Goal: Task Accomplishment & Management: Complete application form

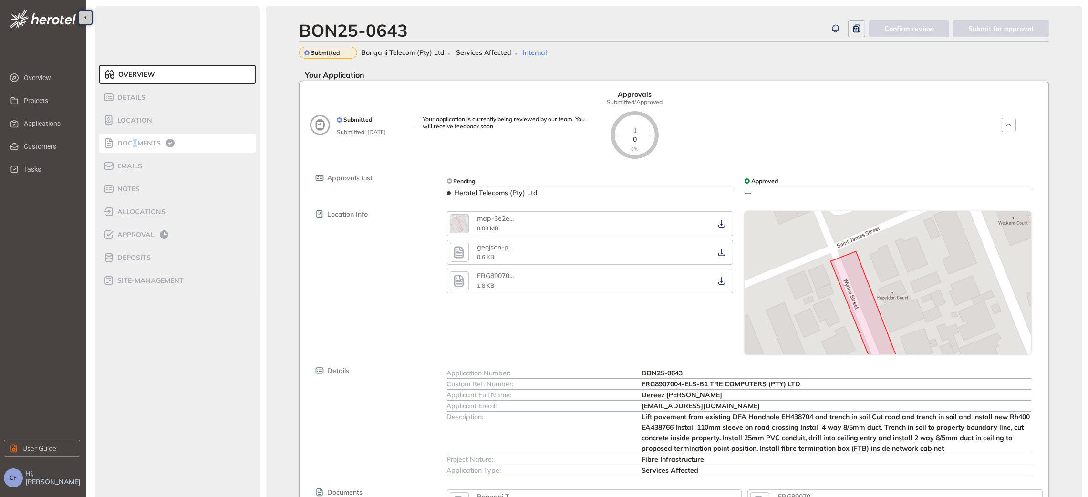
click at [135, 142] on span "Documents" at bounding box center [137, 143] width 46 height 8
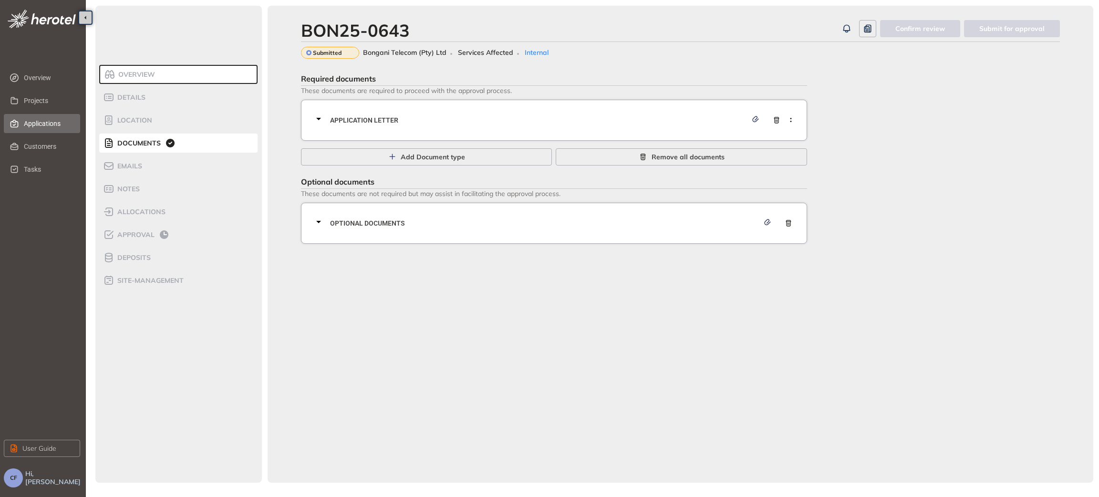
click at [41, 124] on span "Applications" at bounding box center [48, 123] width 49 height 19
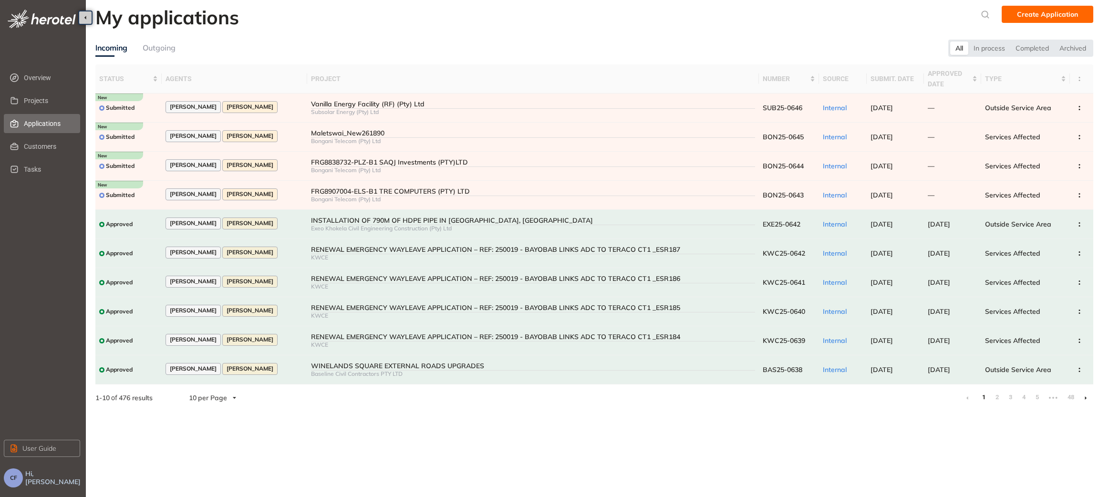
click at [165, 49] on div "Outgoing" at bounding box center [159, 48] width 33 height 12
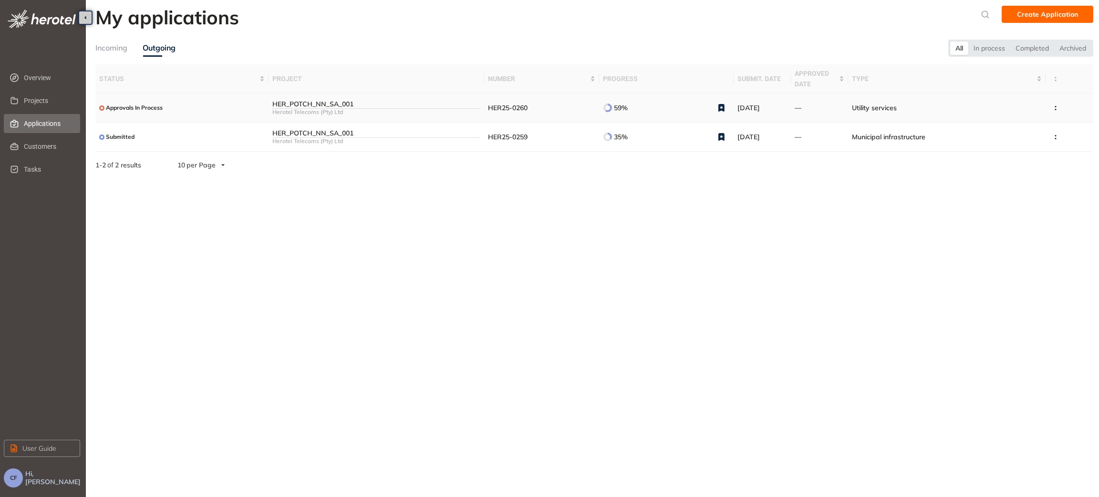
click at [147, 105] on span "Approvals In Process" at bounding box center [134, 107] width 57 height 7
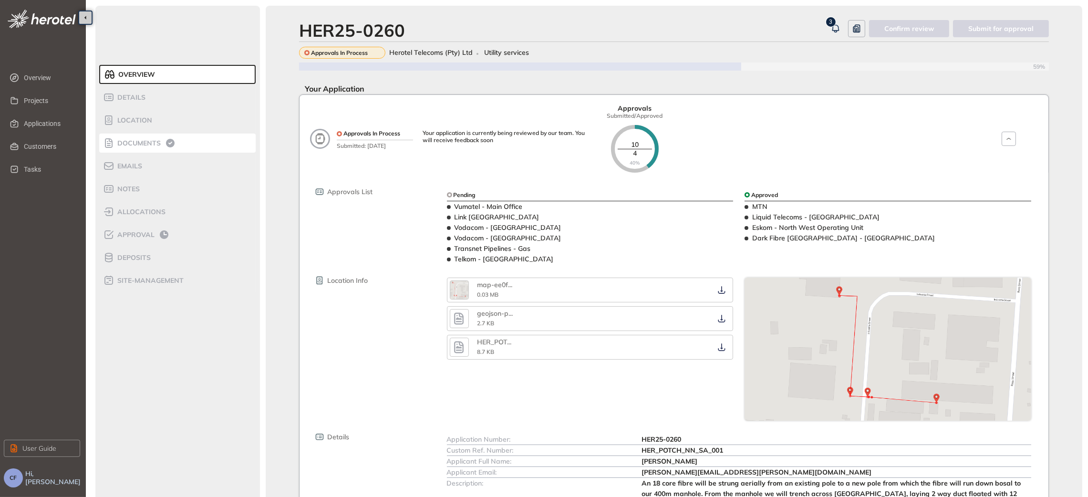
click at [144, 144] on span "Documents" at bounding box center [137, 143] width 46 height 8
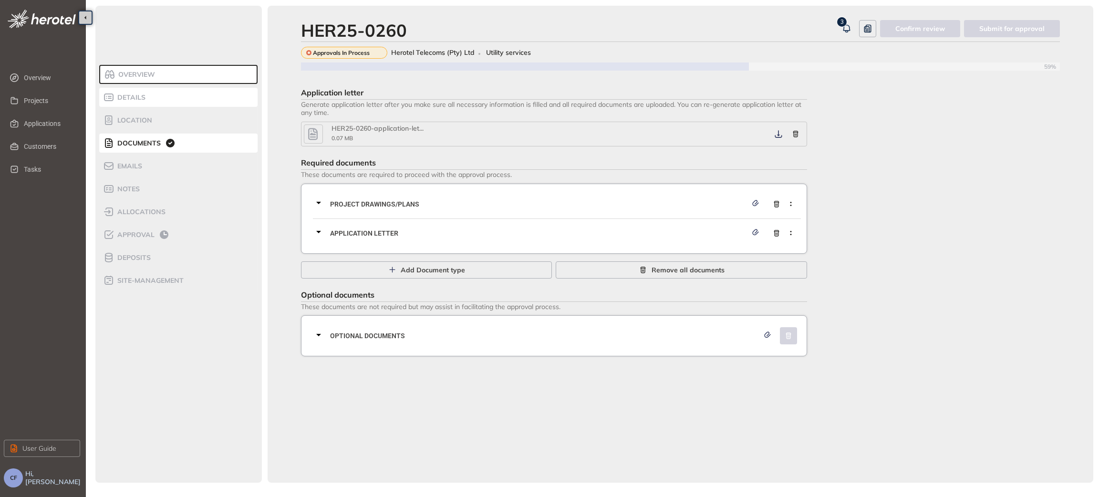
click at [142, 101] on span "Details" at bounding box center [129, 97] width 31 height 8
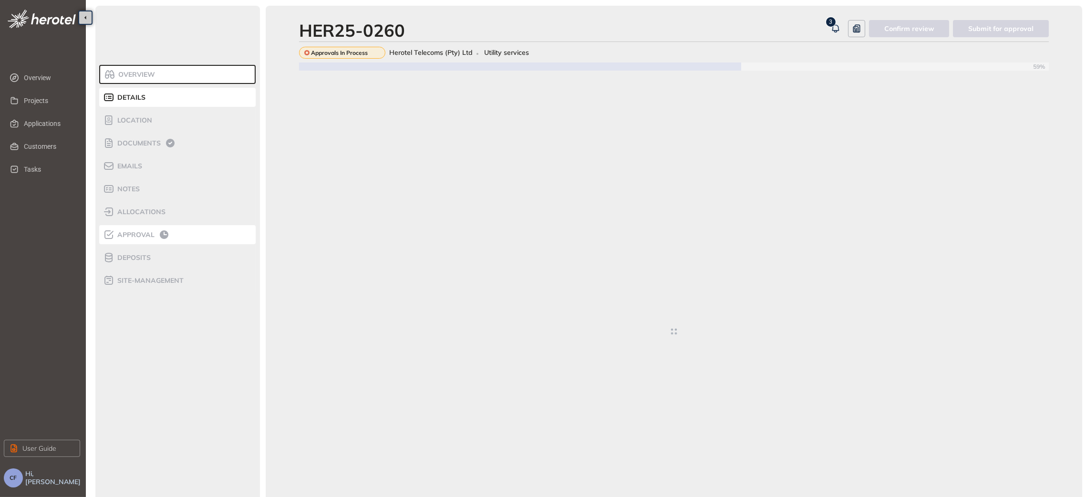
click at [135, 234] on span "Approval" at bounding box center [134, 235] width 40 height 8
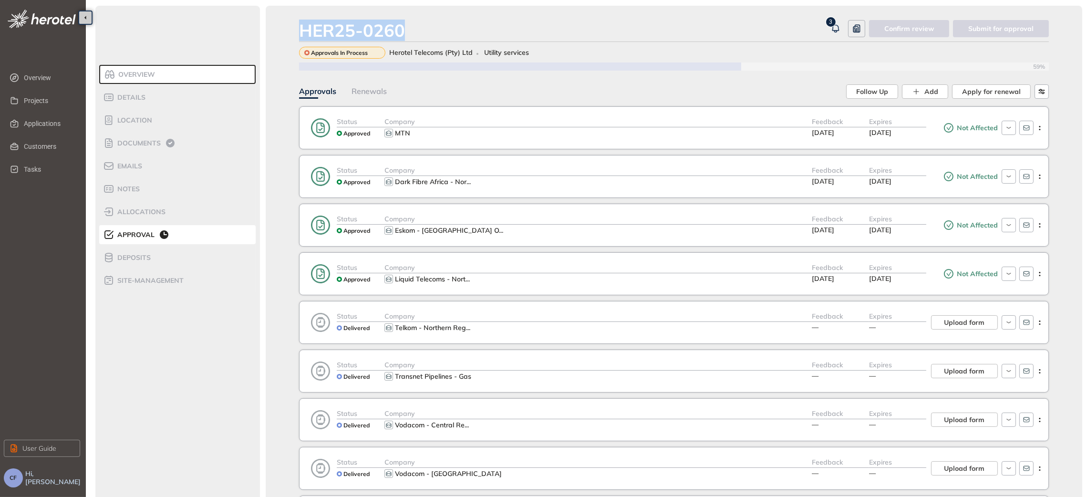
drag, startPoint x: 438, startPoint y: 36, endPoint x: 288, endPoint y: 30, distance: 150.3
click at [288, 30] on div "HER25-0260 3 Confirm review Submit for approval Approvals In Process Herotel Te…" at bounding box center [674, 346] width 816 height 681
copy div "HER25-0260"
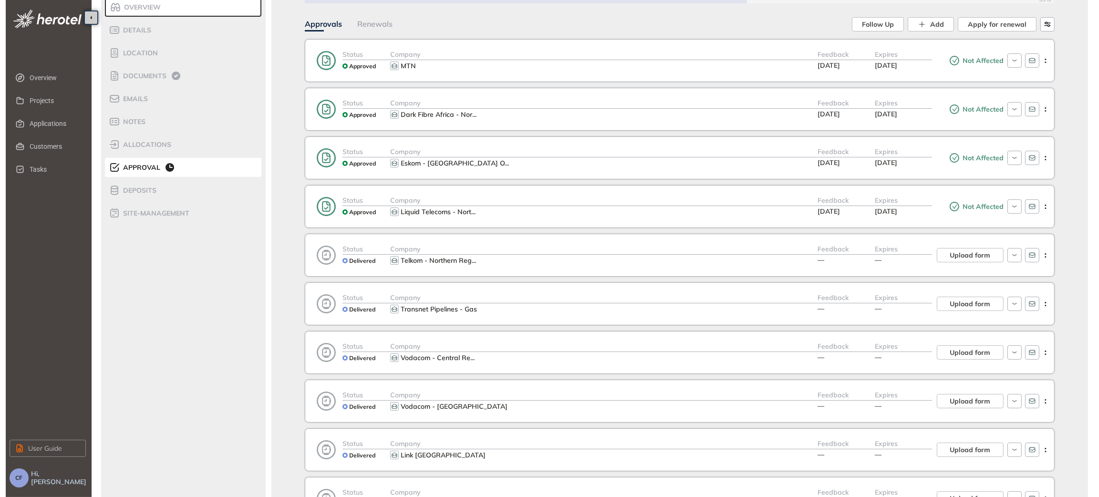
scroll to position [72, 0]
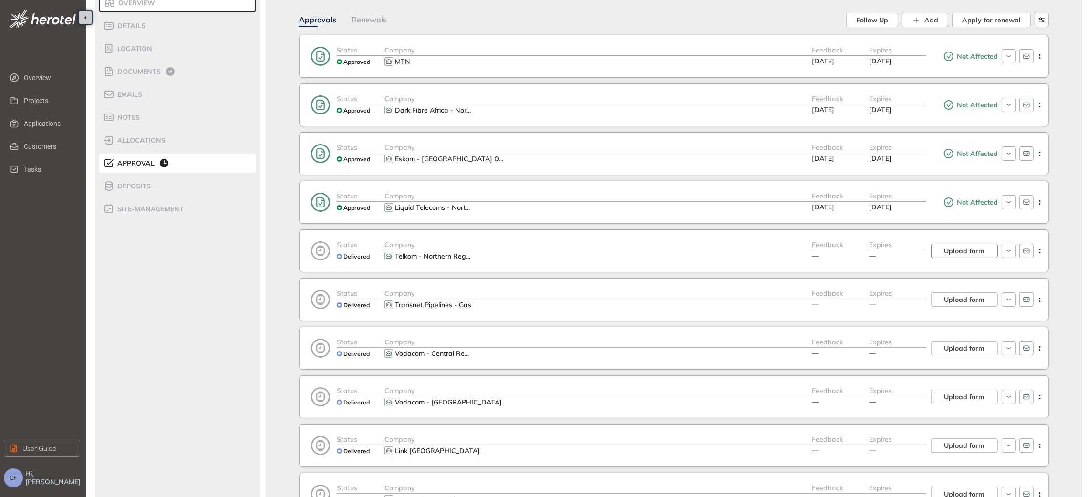
click at [948, 256] on span "Upload form" at bounding box center [964, 251] width 41 height 10
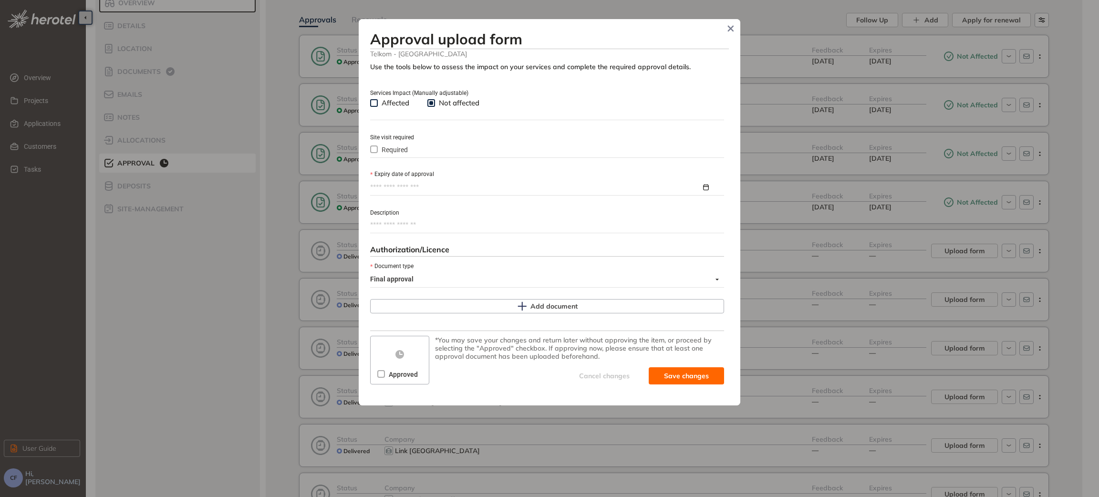
click at [393, 104] on span "Affected" at bounding box center [395, 103] width 35 height 10
click at [398, 153] on span "Required" at bounding box center [395, 149] width 34 height 10
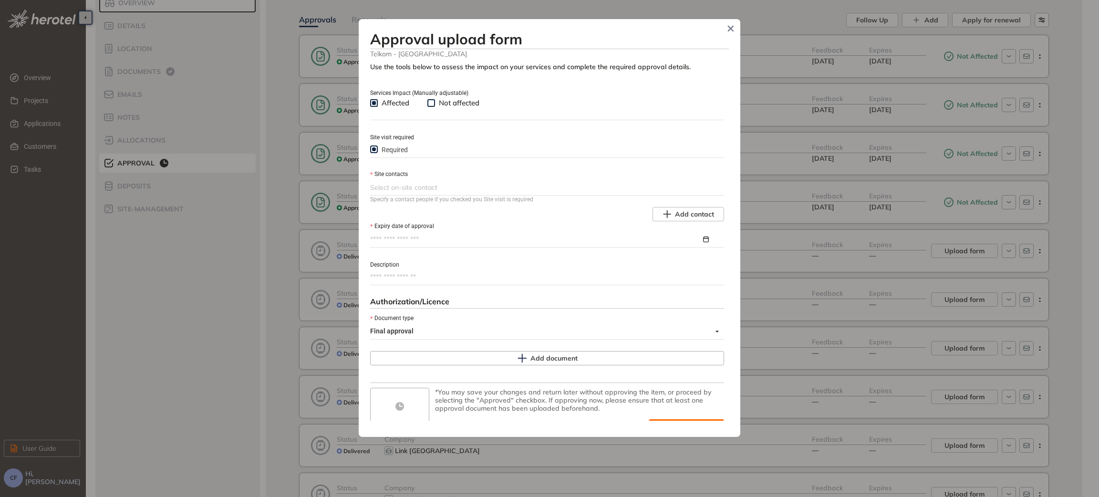
click at [415, 196] on div "Specify a contact people if you checked you Site visit is required" at bounding box center [547, 199] width 354 height 9
click at [416, 183] on div at bounding box center [546, 187] width 352 height 11
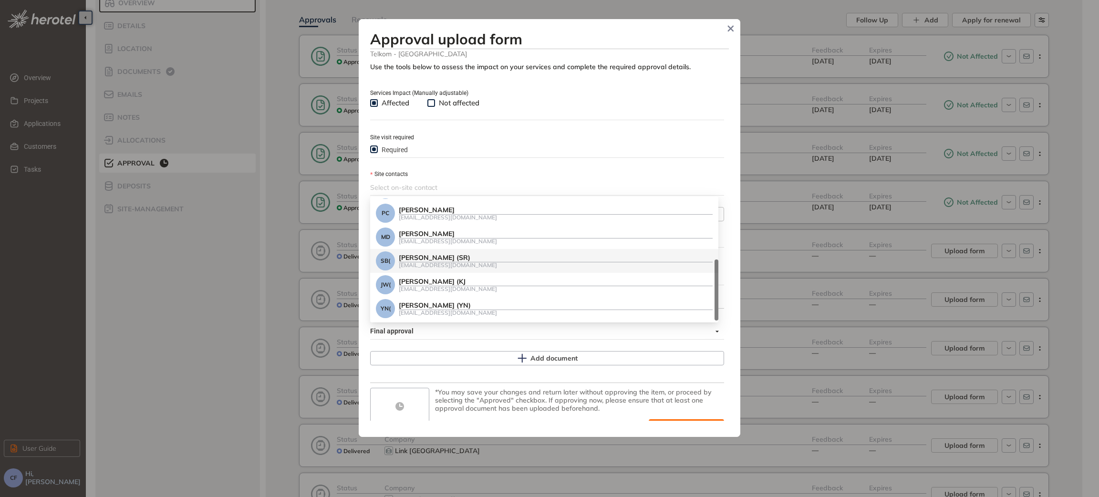
scroll to position [0, 0]
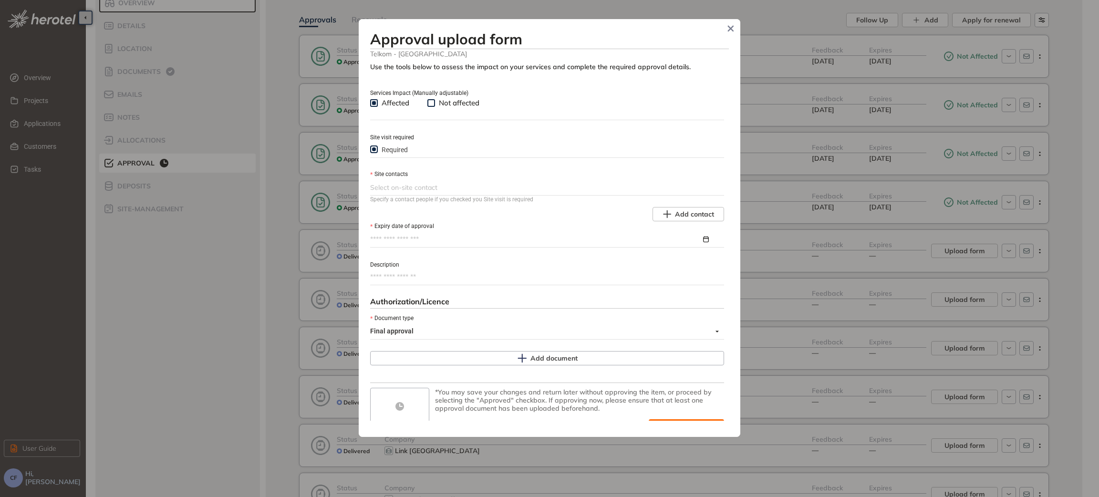
click at [419, 189] on div at bounding box center [546, 187] width 352 height 11
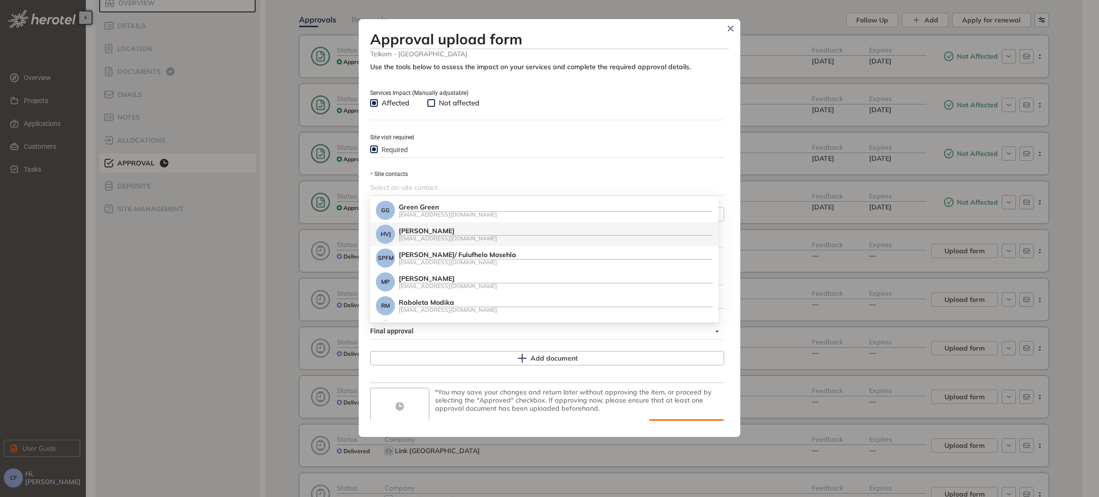
click at [456, 232] on div "[PERSON_NAME]" at bounding box center [556, 231] width 314 height 8
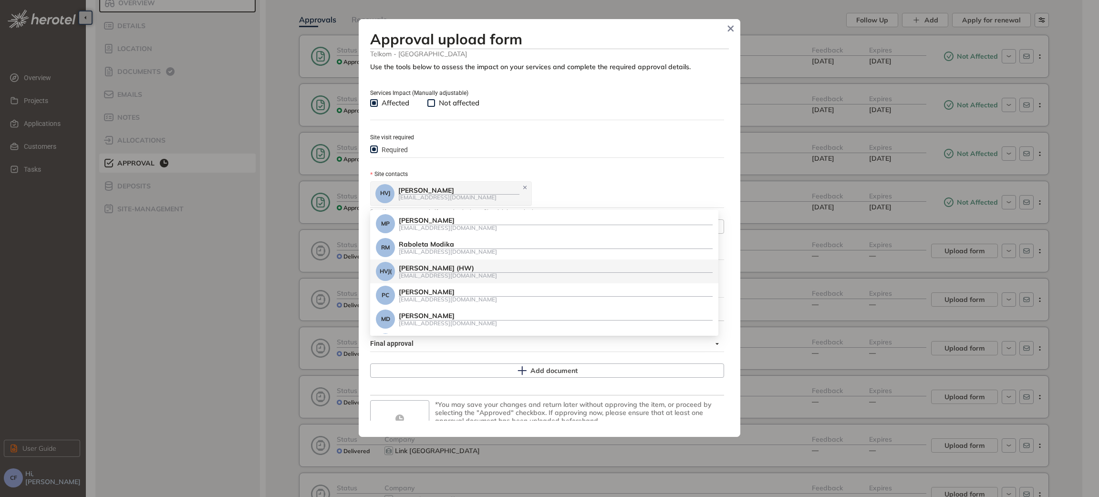
scroll to position [140, 0]
click at [620, 177] on div "Site contacts" at bounding box center [547, 174] width 354 height 10
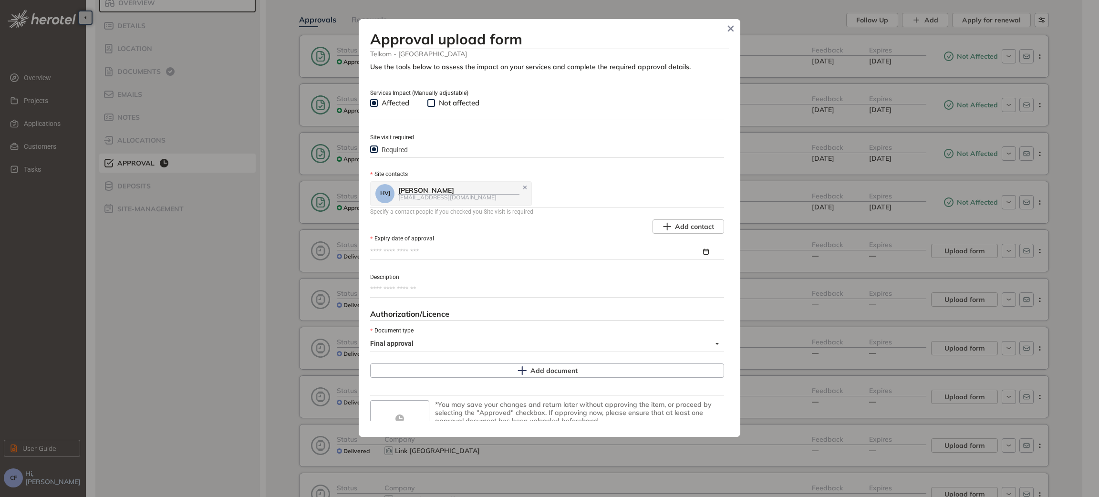
click at [436, 251] on input "Expiry date of approval" at bounding box center [535, 252] width 331 height 10
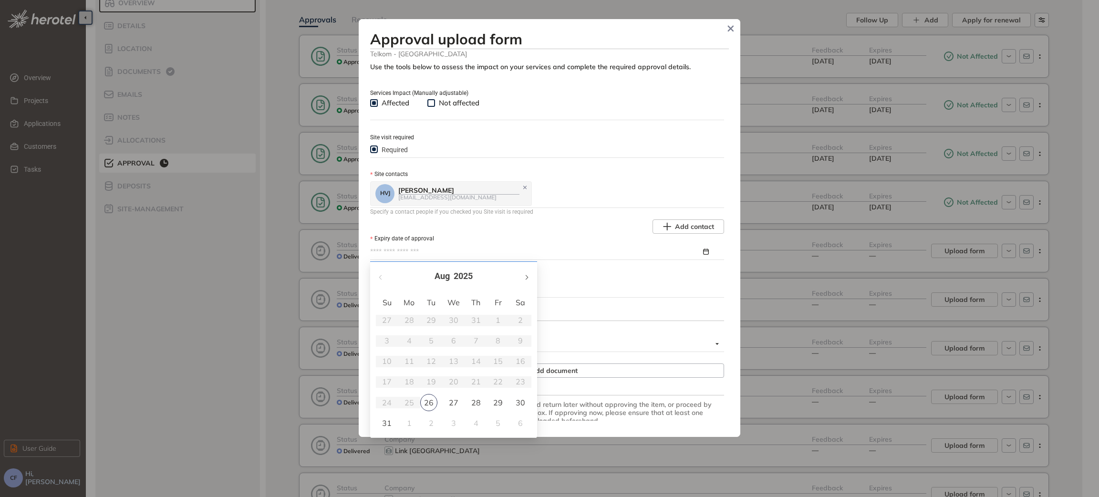
click at [529, 277] on button "button" at bounding box center [526, 277] width 10 height 20
type input "**********"
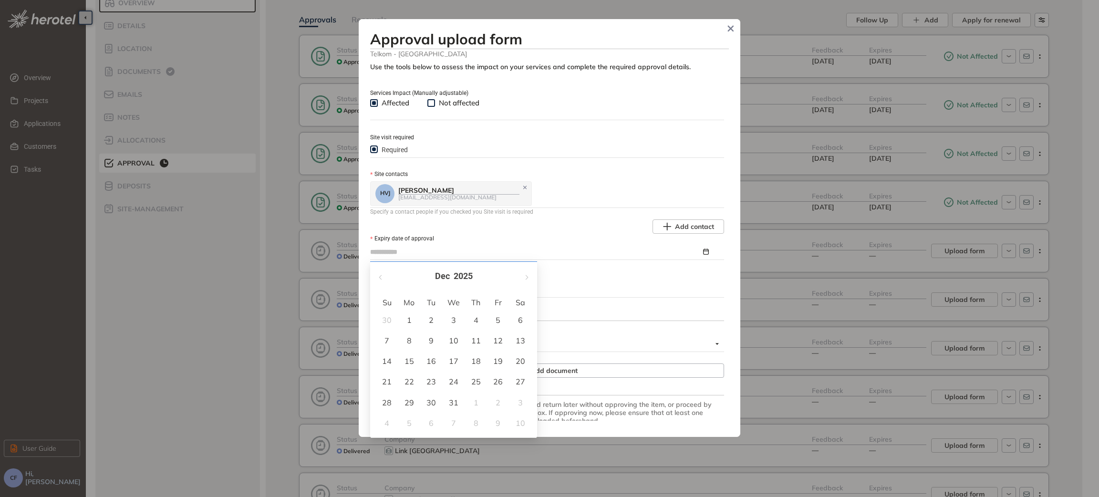
click at [479, 357] on div "18" at bounding box center [475, 360] width 11 height 11
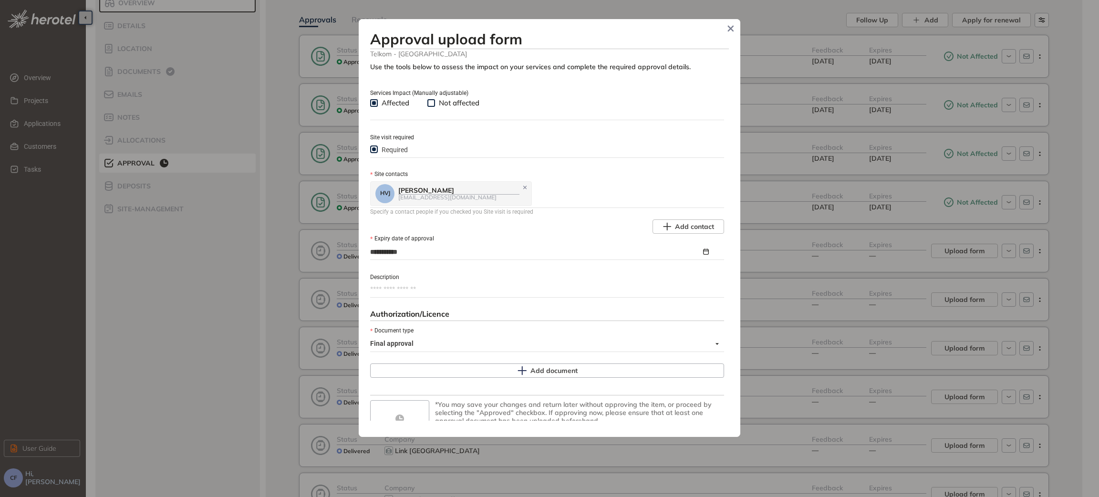
click at [422, 288] on textarea "Description" at bounding box center [547, 289] width 354 height 15
paste textarea "**********"
type textarea "**********"
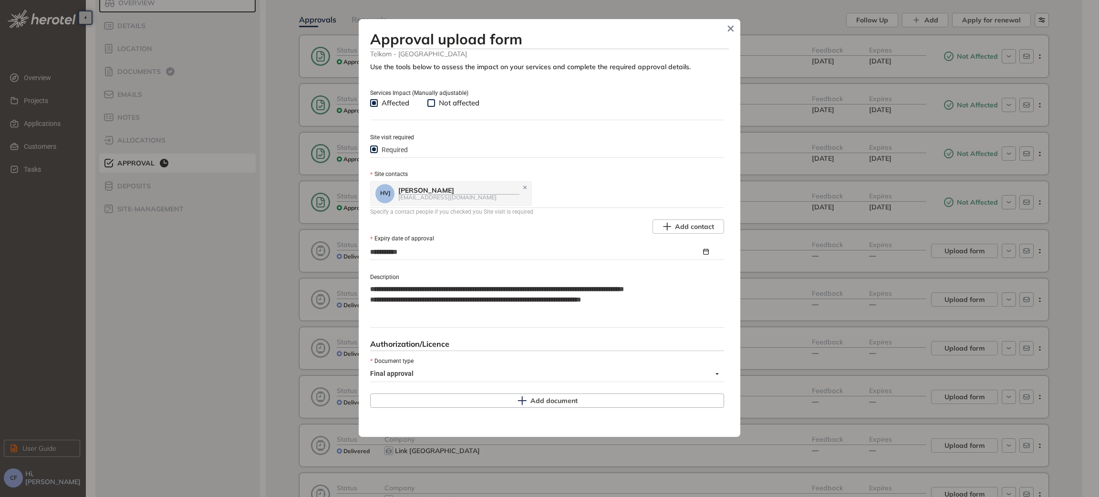
type textarea "**********"
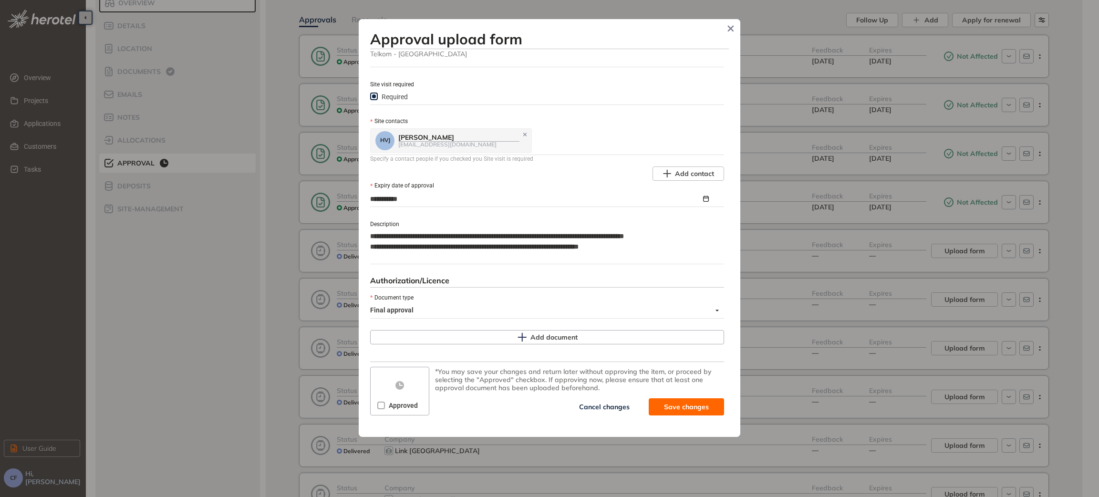
scroll to position [54, 0]
type textarea "**********"
click at [486, 344] on button "Add document" at bounding box center [547, 337] width 354 height 14
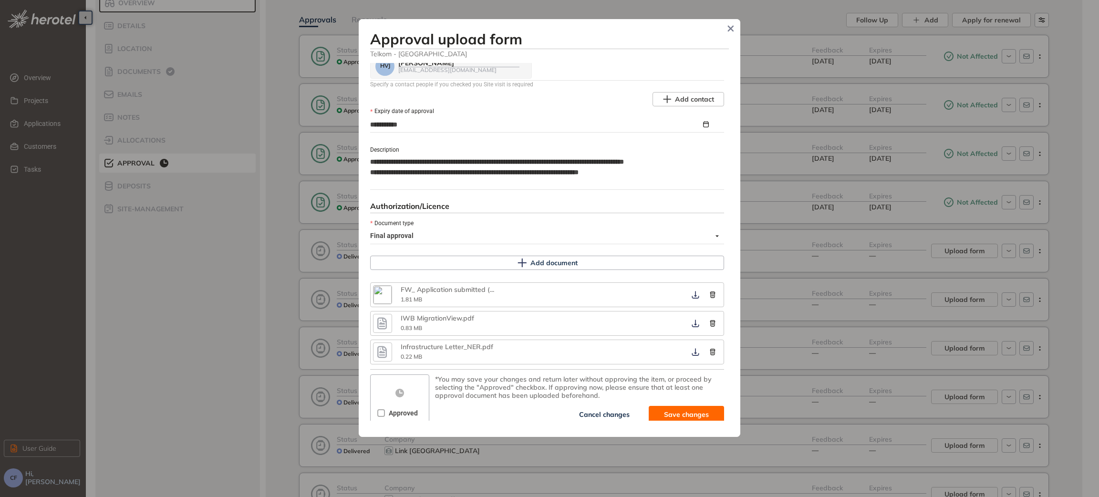
scroll to position [137, 0]
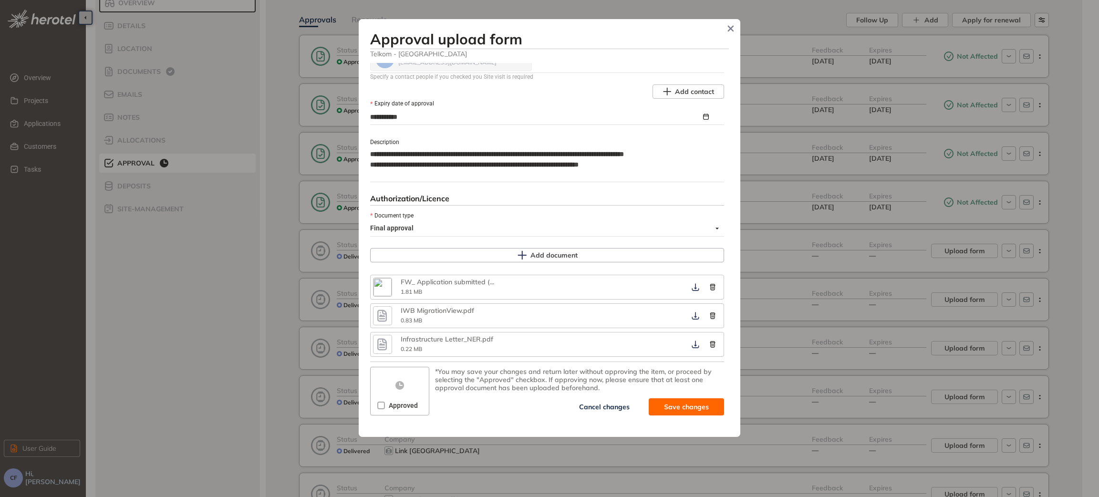
click at [388, 408] on span "Approved" at bounding box center [403, 405] width 37 height 10
click at [674, 409] on span "Save and approve" at bounding box center [679, 406] width 60 height 10
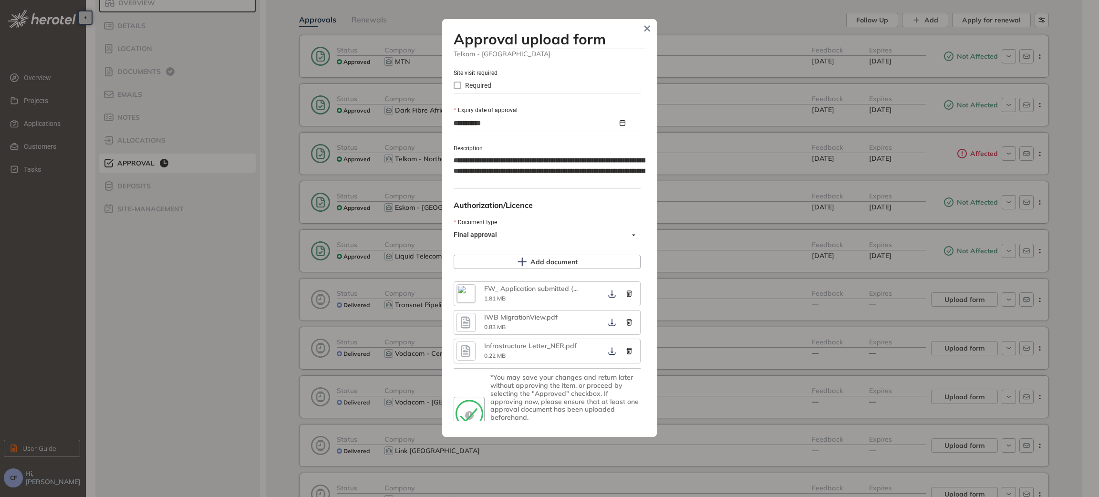
scroll to position [81, 0]
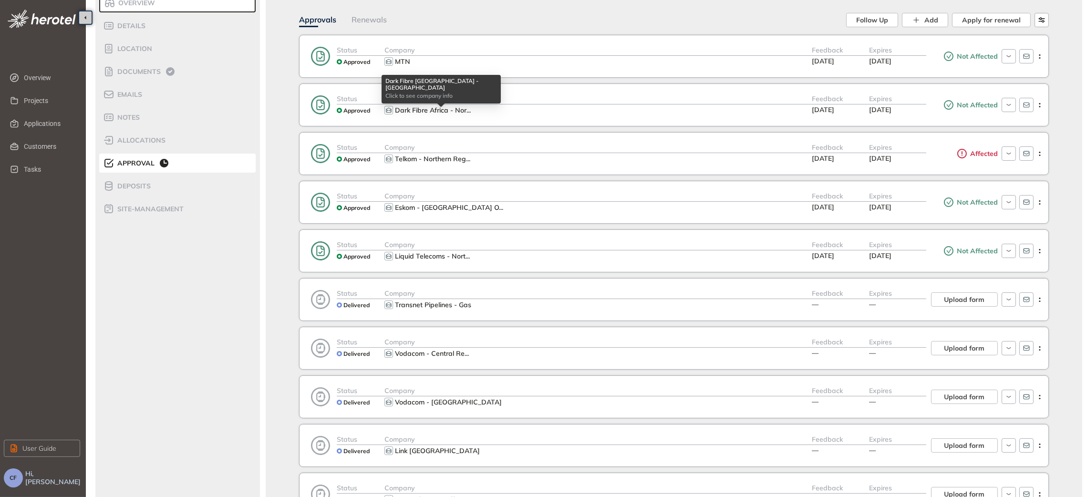
click at [437, 110] on span "Dark Fibre Africa - Nor" at bounding box center [431, 110] width 72 height 9
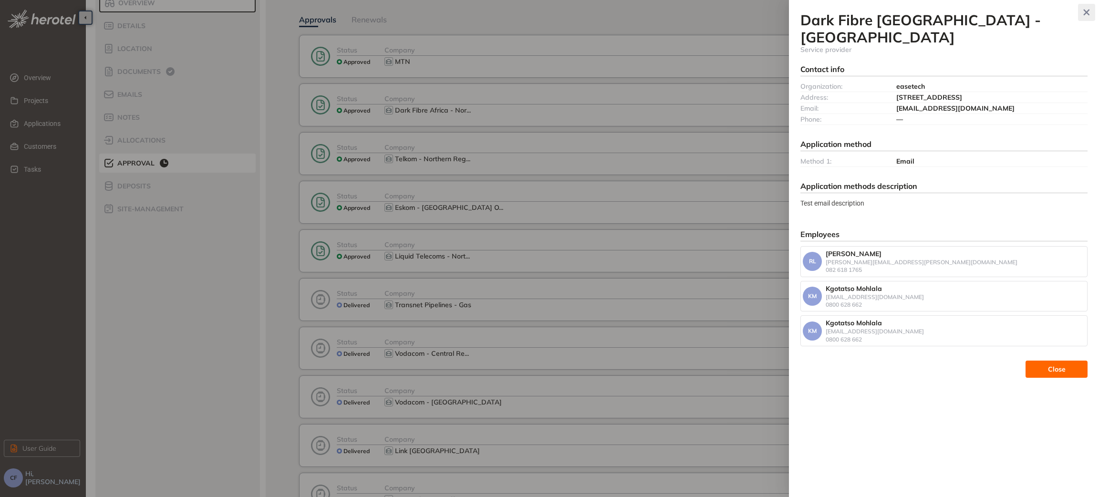
click at [1083, 11] on icon "button" at bounding box center [1086, 12] width 10 height 7
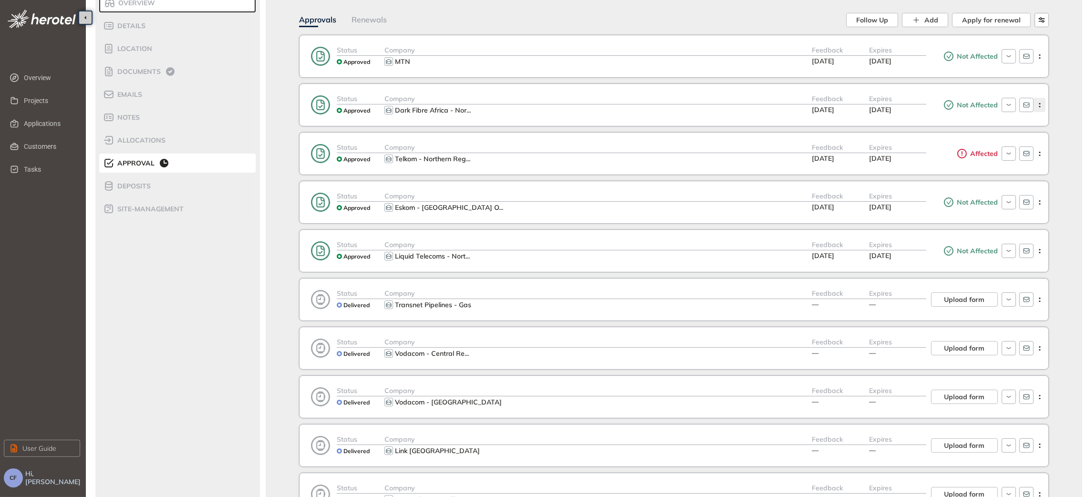
click at [1041, 103] on icon "button" at bounding box center [1040, 105] width 10 height 4
click at [1008, 105] on icon "button" at bounding box center [1008, 105] width 9 height 8
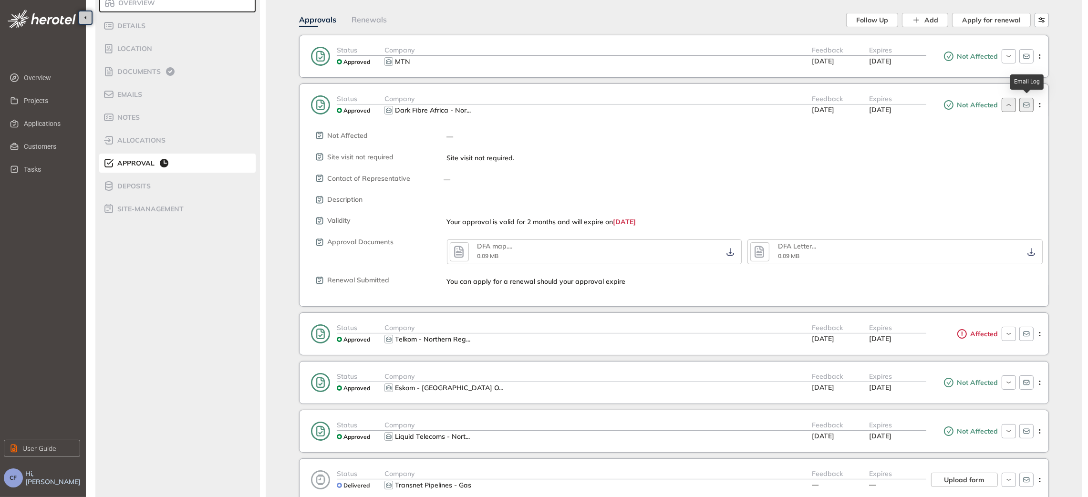
click at [1029, 108] on icon "button" at bounding box center [1026, 105] width 8 height 8
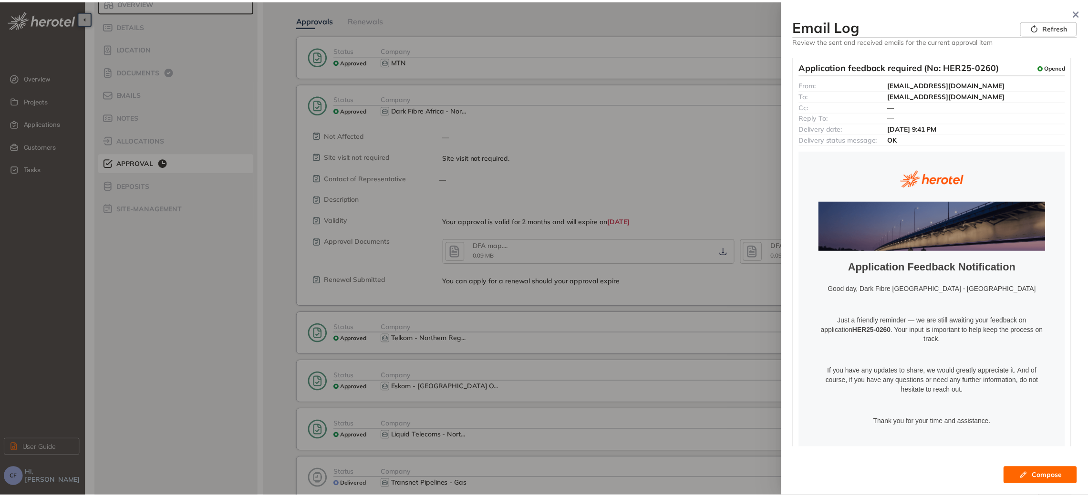
scroll to position [0, 0]
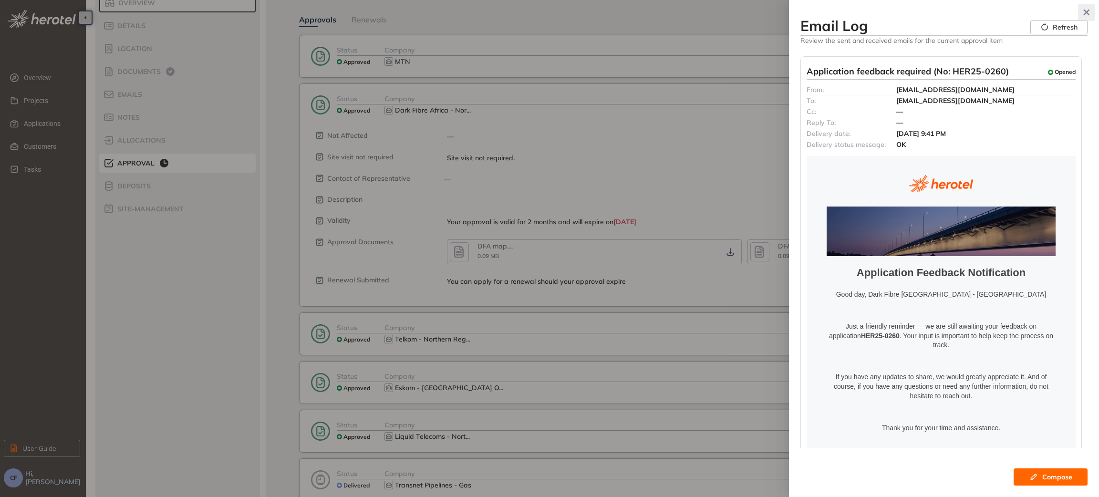
click at [1085, 10] on icon "button" at bounding box center [1086, 12] width 10 height 7
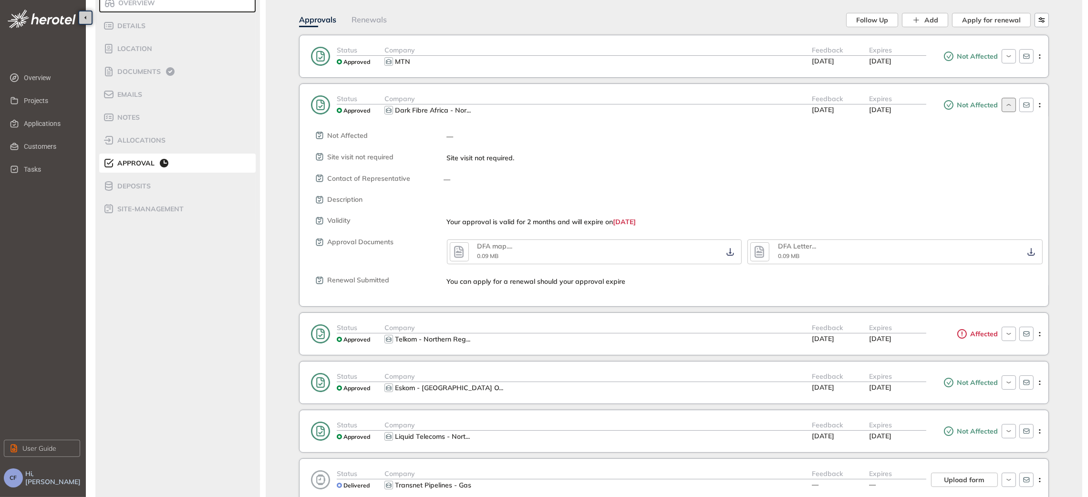
click at [457, 254] on icon "button" at bounding box center [459, 251] width 14 height 17
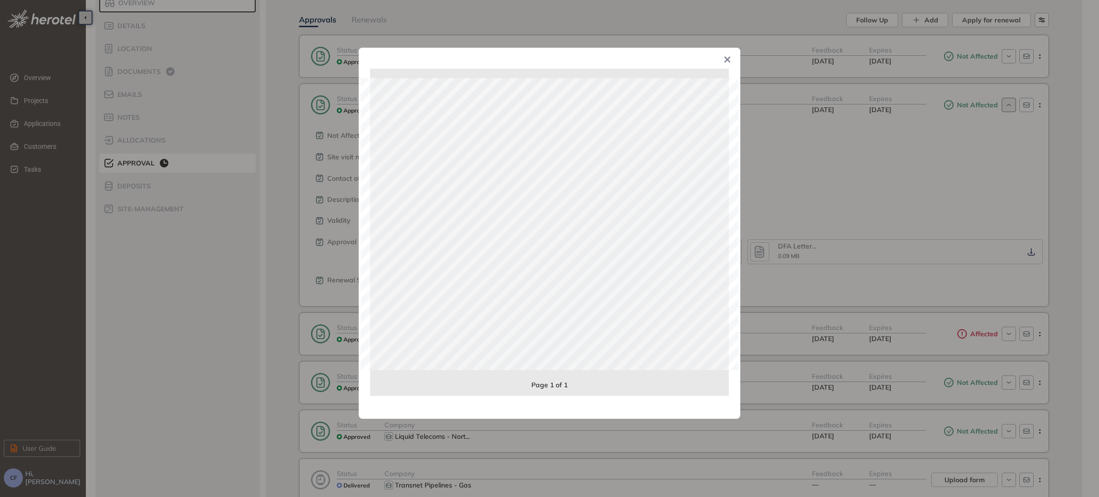
click at [725, 59] on icon "Close" at bounding box center [727, 60] width 6 height 6
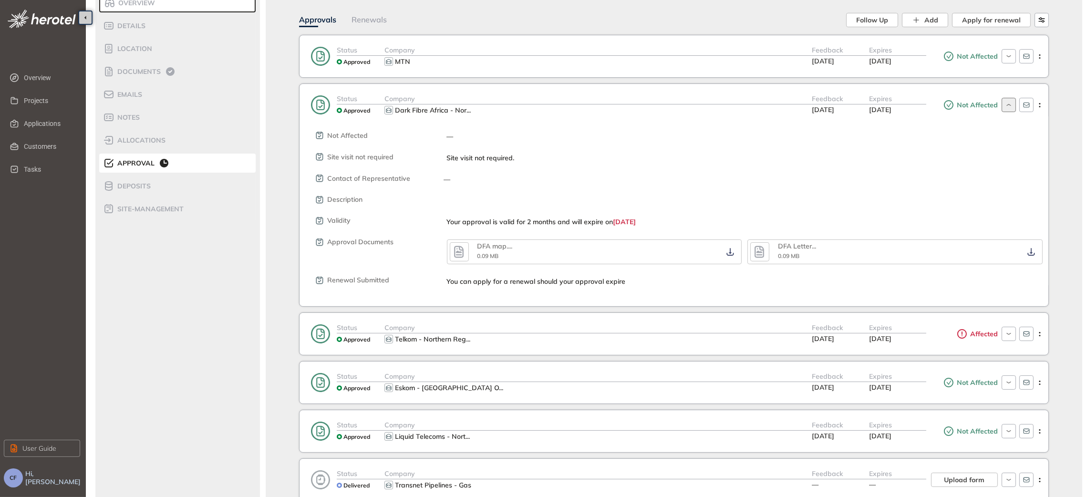
click at [454, 251] on icon "button" at bounding box center [459, 252] width 10 height 12
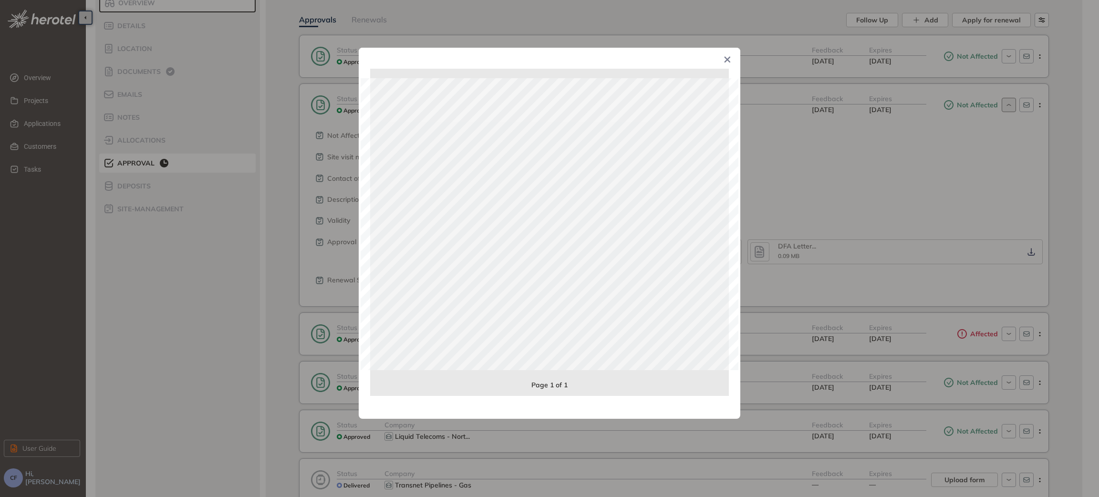
click at [725, 56] on span "Close" at bounding box center [727, 61] width 26 height 26
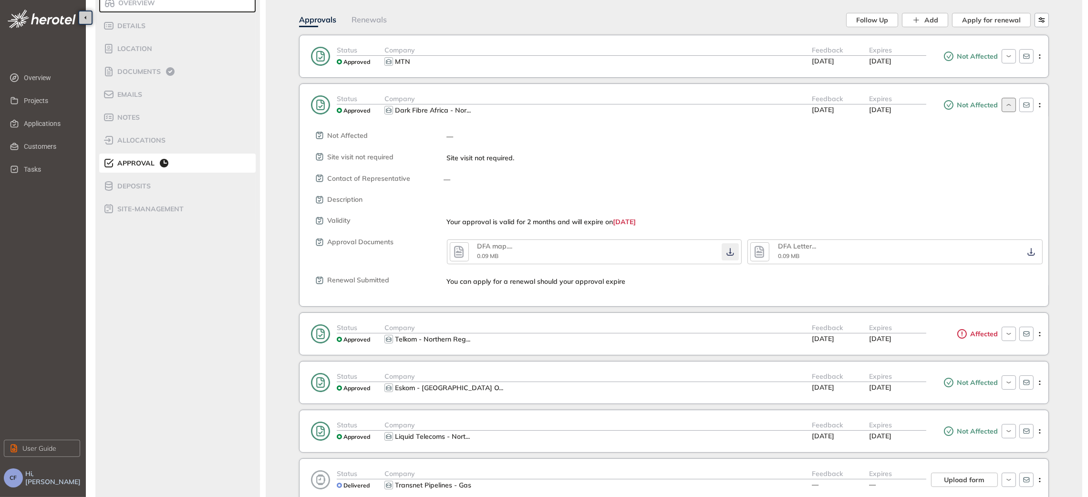
click at [731, 257] on button "button" at bounding box center [729, 251] width 17 height 17
click at [1031, 255] on icon "button" at bounding box center [1031, 252] width 10 height 8
click at [1029, 248] on icon "button" at bounding box center [1031, 252] width 10 height 8
click at [736, 251] on button "button" at bounding box center [729, 251] width 17 height 17
click at [731, 257] on button "button" at bounding box center [729, 251] width 17 height 17
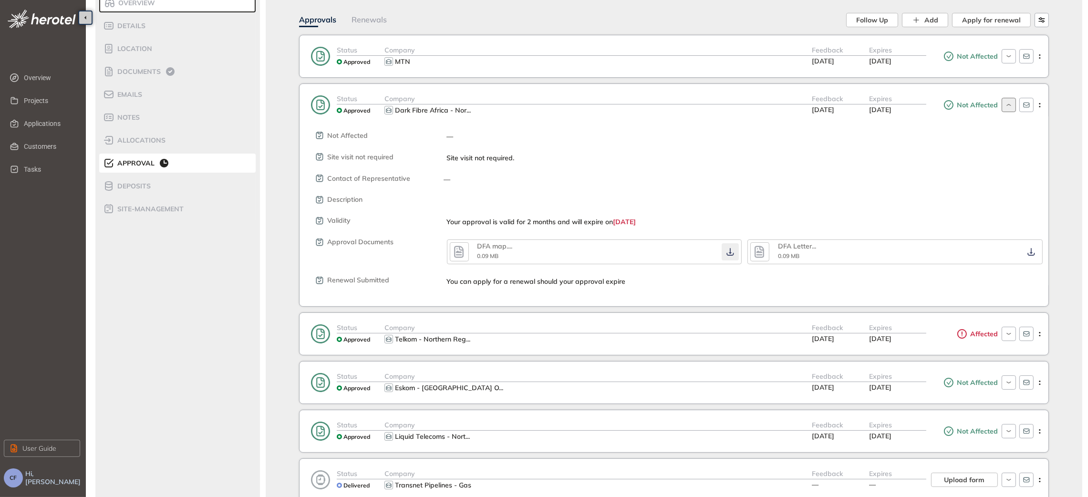
click at [731, 254] on icon "button" at bounding box center [730, 252] width 10 height 8
click at [748, 170] on div "Not Affected — Site visit not required Site visit not required. Contact of Repr…" at bounding box center [681, 200] width 734 height 169
click at [1009, 104] on icon "button" at bounding box center [1008, 105] width 9 height 8
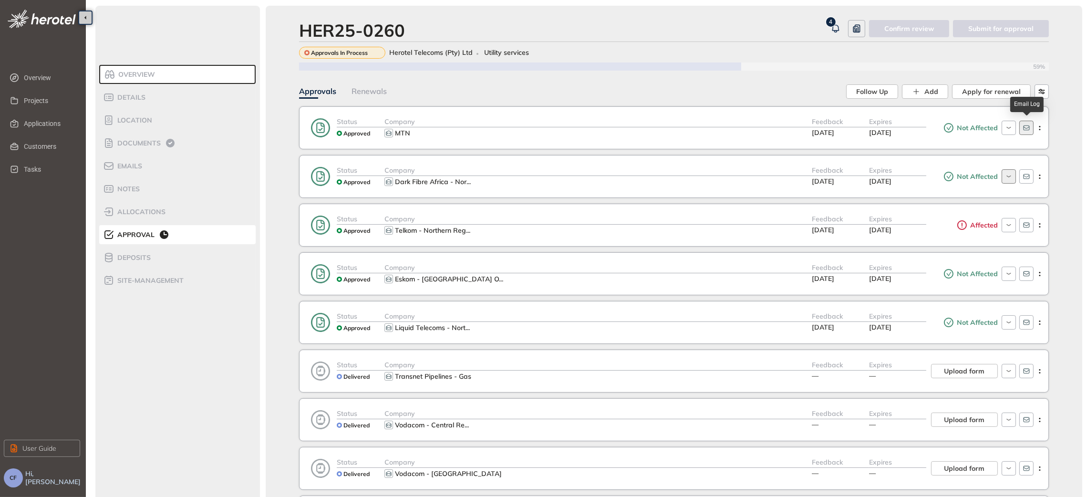
click at [1030, 133] on button "button" at bounding box center [1026, 128] width 14 height 14
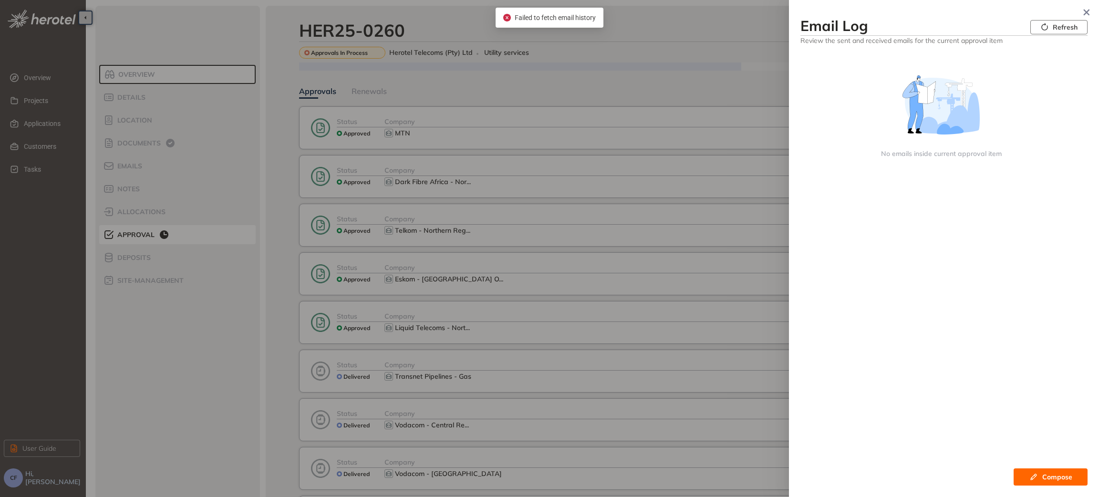
click at [1058, 32] on button "Refresh" at bounding box center [1058, 27] width 57 height 14
click at [687, 31] on div at bounding box center [549, 248] width 1099 height 497
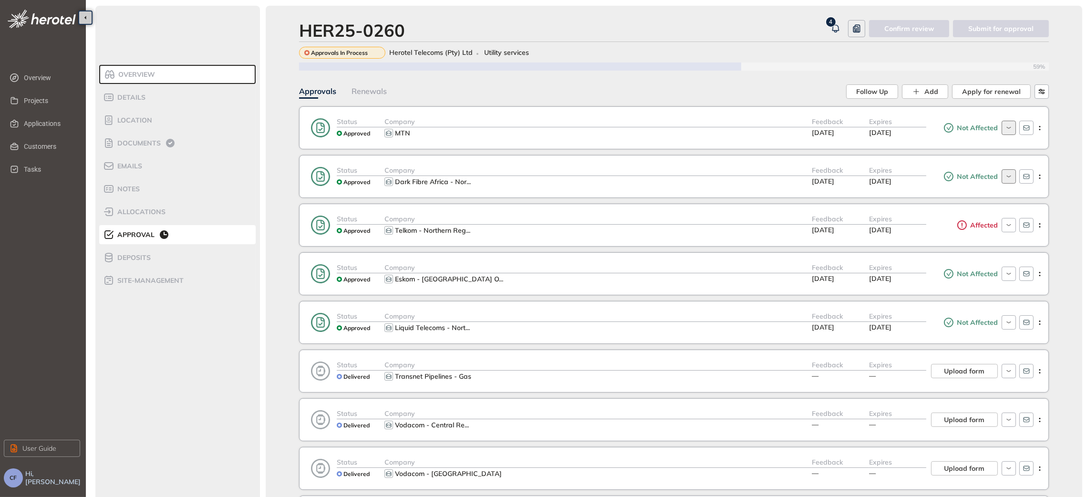
click at [1006, 134] on button "button" at bounding box center [1008, 128] width 14 height 14
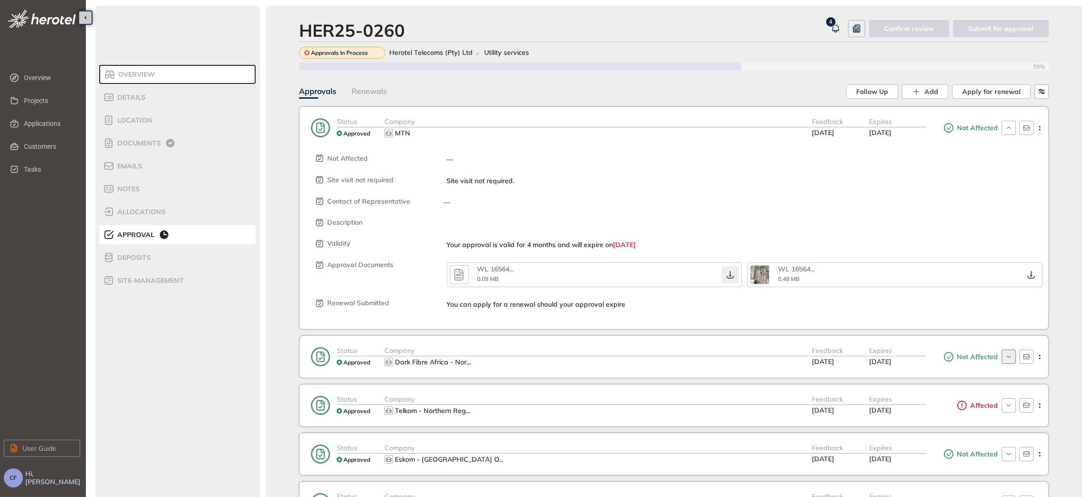
click at [725, 277] on icon "button" at bounding box center [730, 275] width 10 height 8
click at [1034, 274] on icon "button" at bounding box center [1031, 275] width 10 height 8
click at [460, 273] on icon "button" at bounding box center [459, 274] width 10 height 12
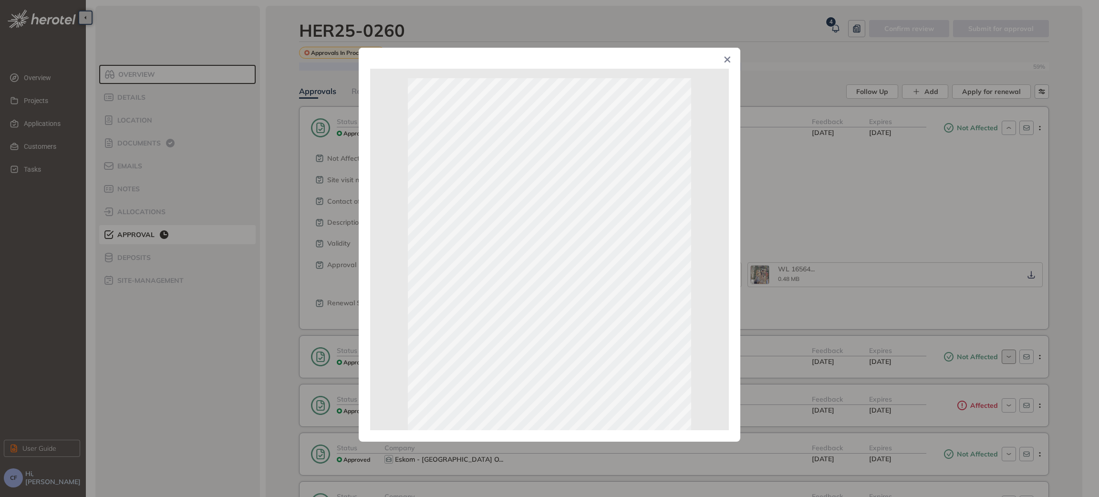
click at [833, 159] on div "Page 1 of 1" at bounding box center [549, 248] width 1099 height 497
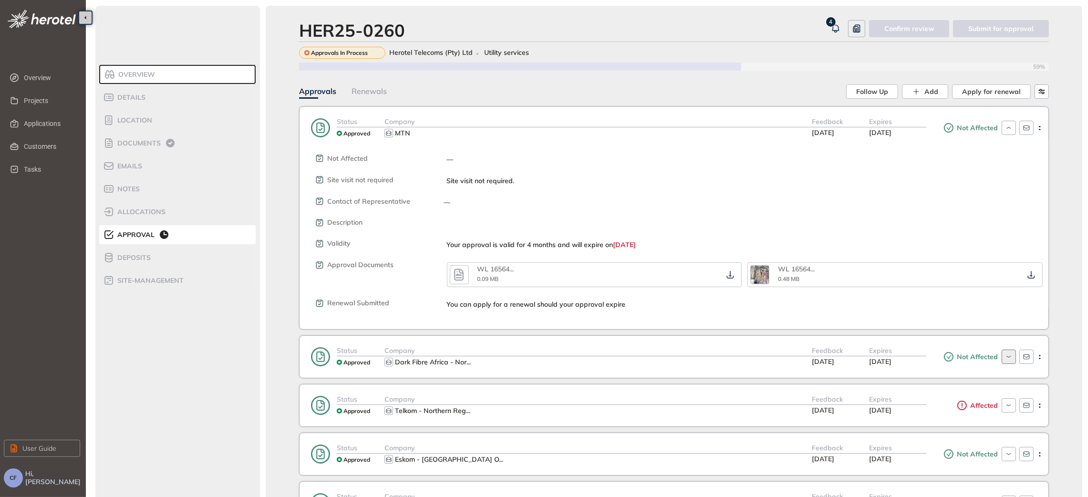
click at [840, 212] on div "Not Affected — Site visit not required Site visit not required. Contact of Repr…" at bounding box center [681, 223] width 734 height 169
click at [705, 173] on div "Not Affected — Site visit not required Site visit not required. Contact of Repr…" at bounding box center [681, 223] width 734 height 169
click at [685, 136] on div "MTN" at bounding box center [597, 132] width 427 height 11
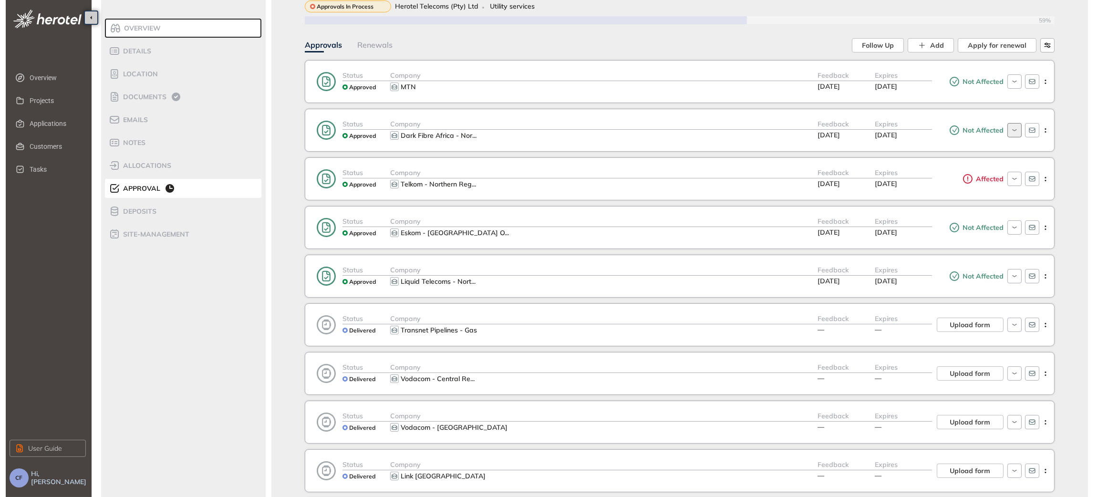
scroll to position [72, 0]
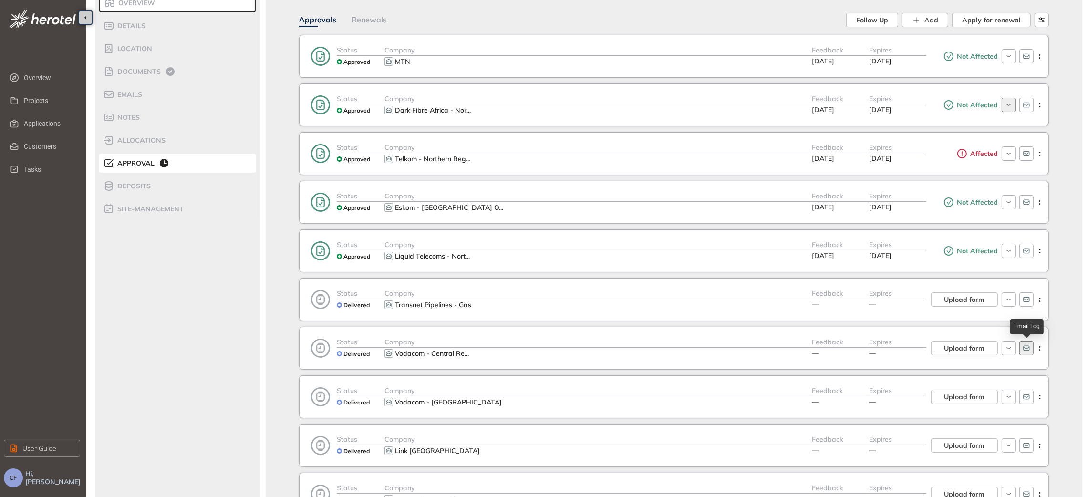
click at [1027, 351] on icon "button" at bounding box center [1026, 348] width 6 height 5
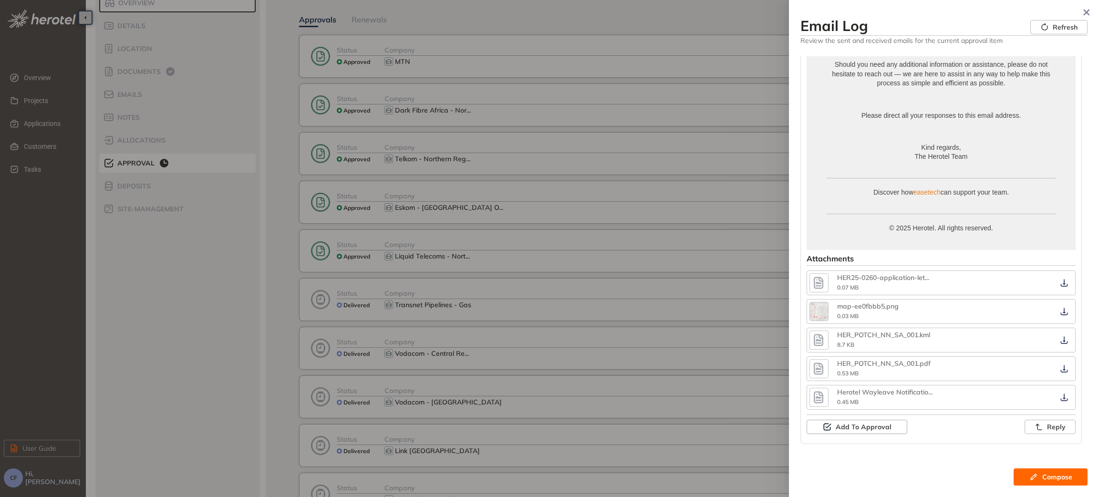
scroll to position [422, 0]
click at [818, 280] on icon "button" at bounding box center [818, 282] width 10 height 12
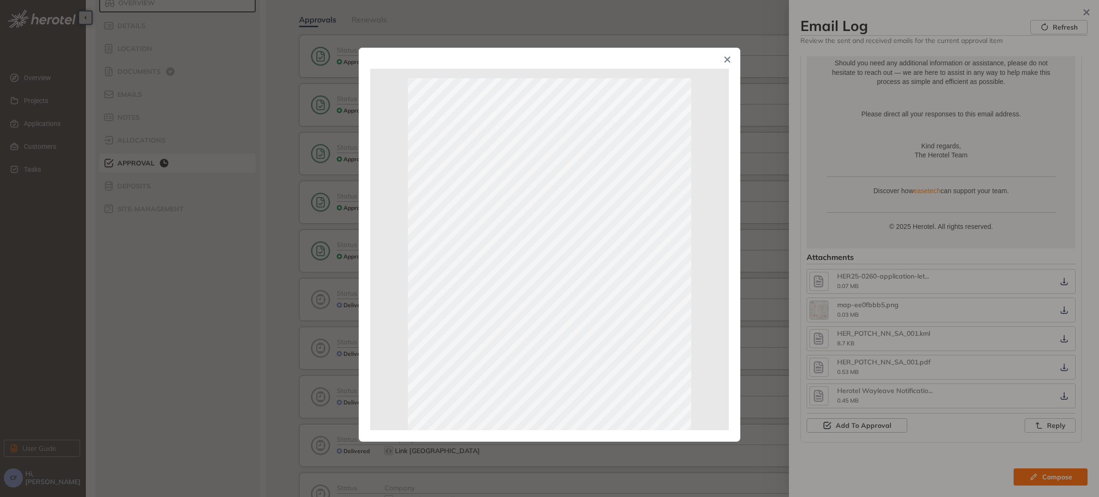
click at [825, 310] on div "Page 1 of 1" at bounding box center [549, 248] width 1099 height 497
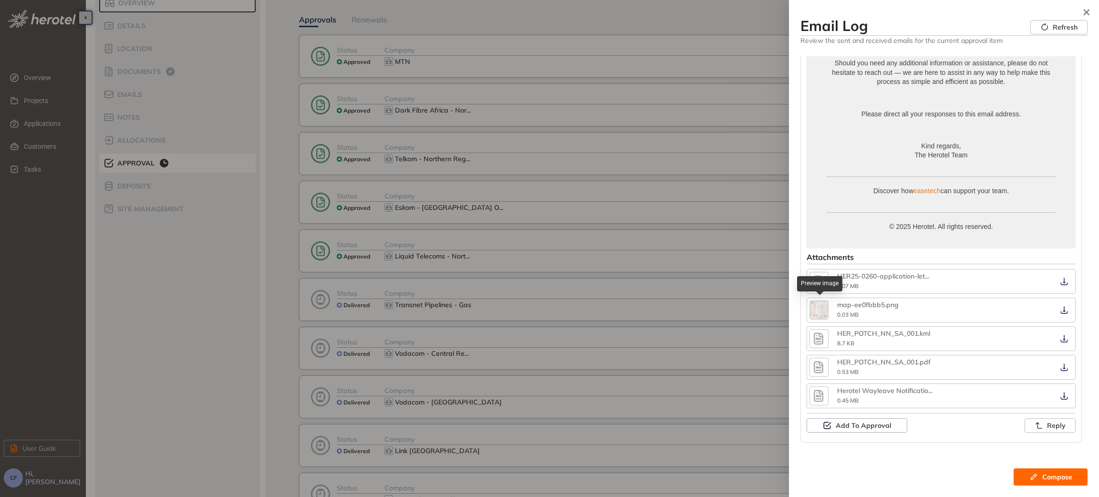
click at [824, 310] on img "button" at bounding box center [819, 310] width 18 height 18
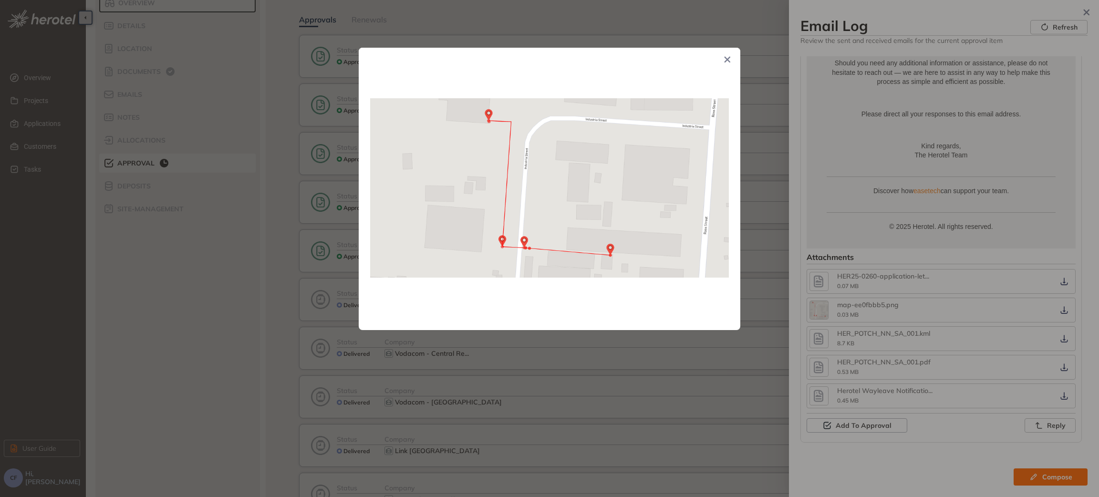
click at [821, 332] on div at bounding box center [549, 248] width 1099 height 497
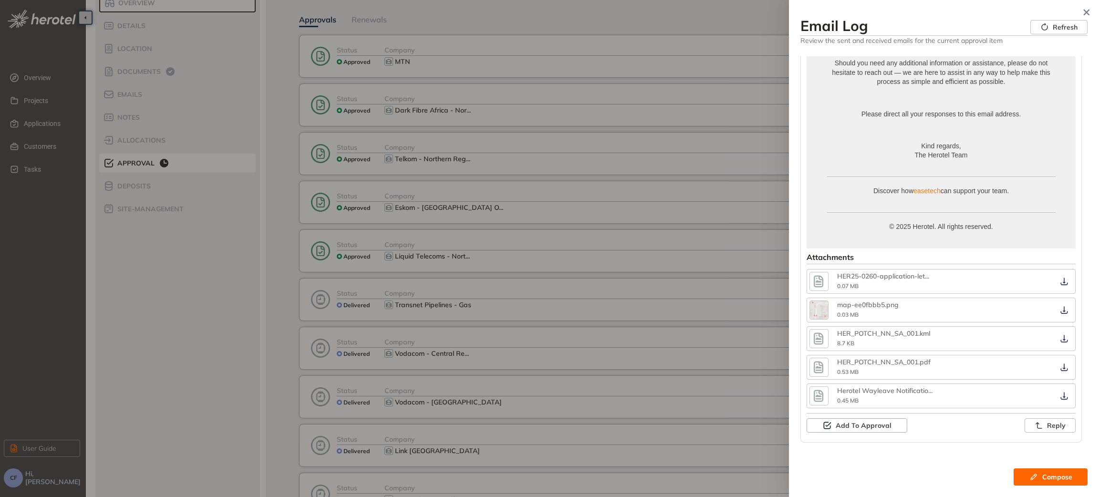
click at [818, 341] on icon "button" at bounding box center [818, 339] width 10 height 12
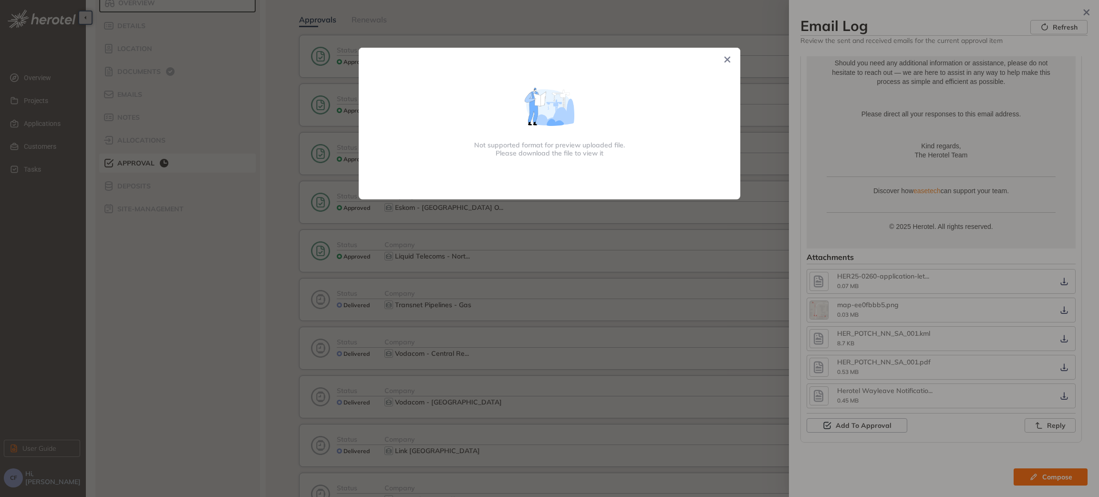
click at [841, 391] on div "Not supported format for preview uploaded file. Please download the file to vie…" at bounding box center [549, 248] width 1099 height 497
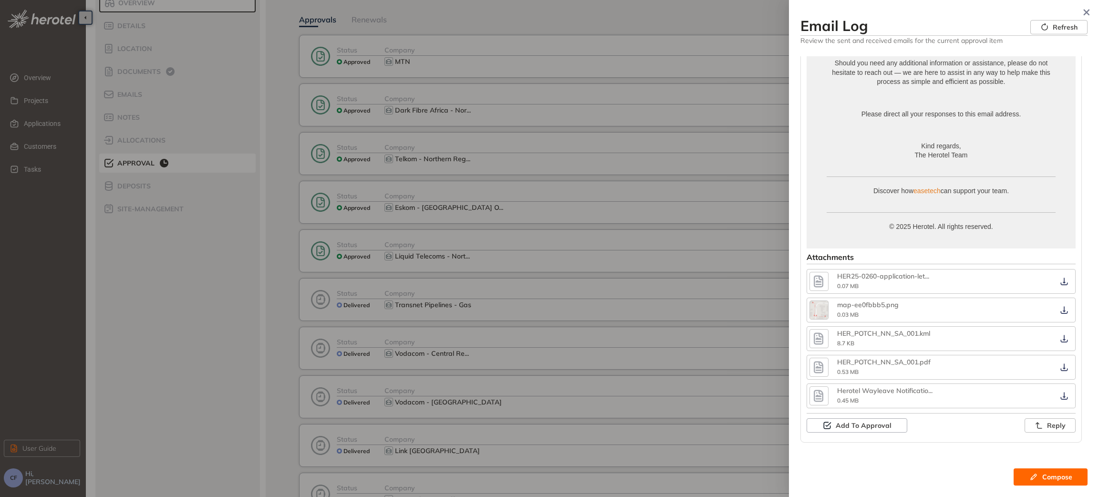
click at [822, 371] on icon "button" at bounding box center [818, 367] width 10 height 12
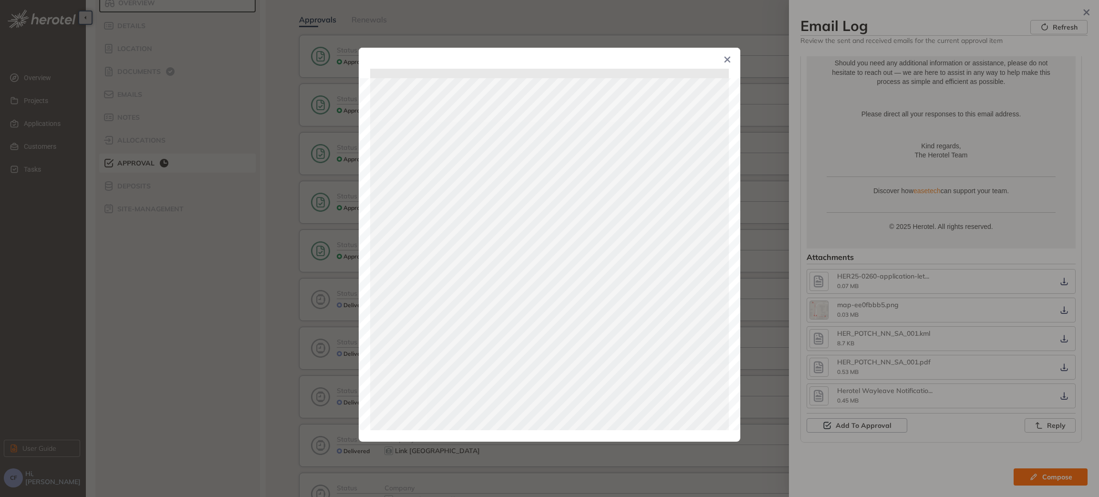
click at [820, 391] on div "Page 1 of 2" at bounding box center [549, 248] width 1099 height 497
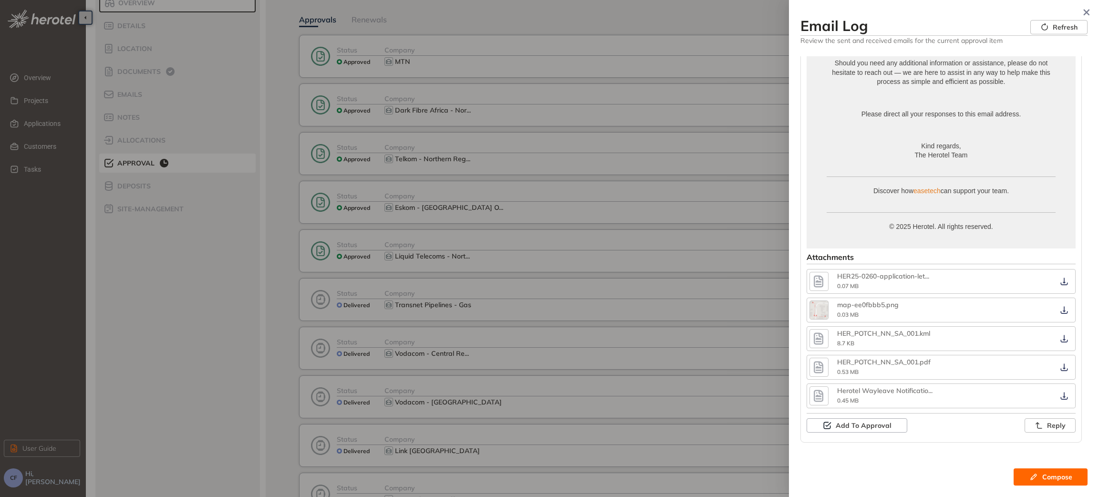
click at [820, 393] on icon "button" at bounding box center [818, 396] width 10 height 12
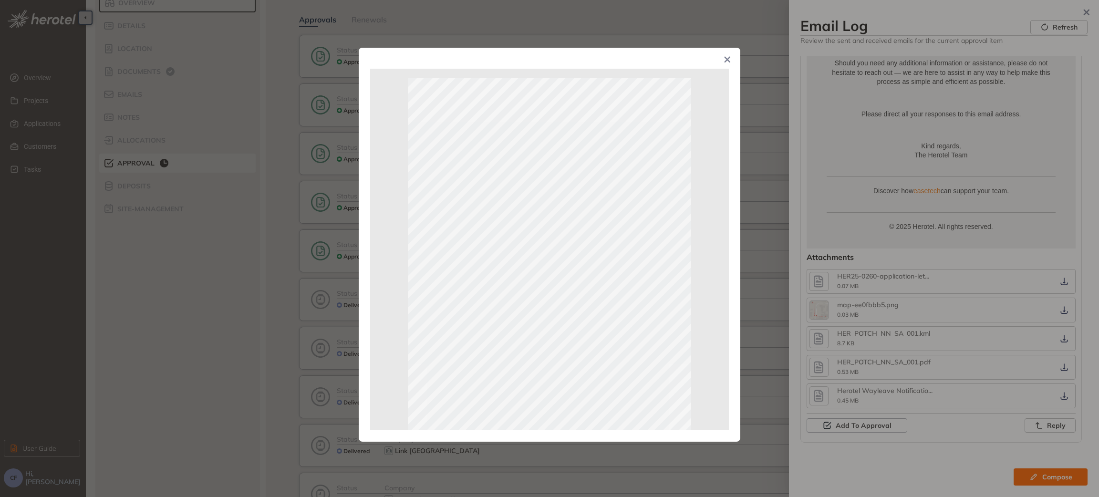
click at [800, 230] on div "Page 1 of 3" at bounding box center [549, 248] width 1099 height 497
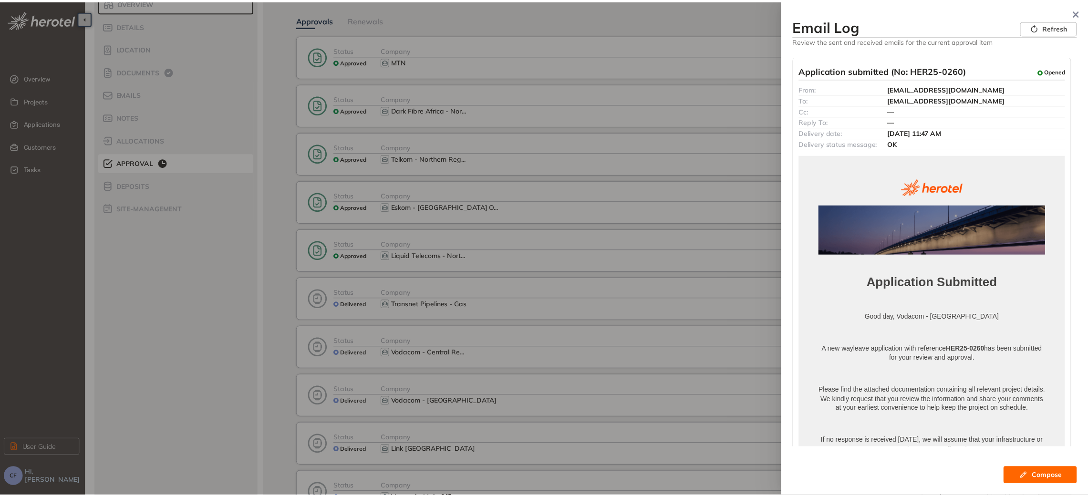
scroll to position [0, 0]
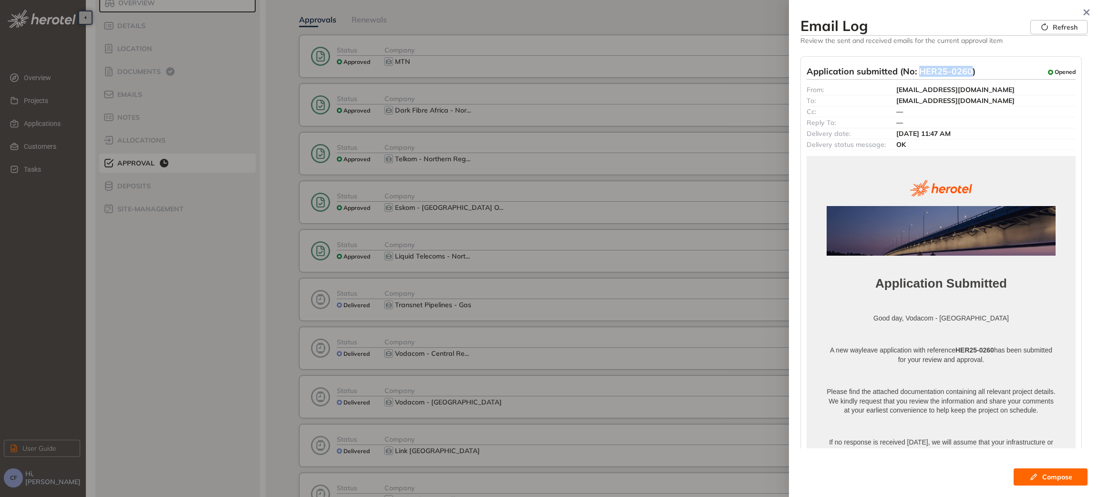
drag, startPoint x: 919, startPoint y: 71, endPoint x: 970, endPoint y: 73, distance: 51.1
click at [970, 73] on span "Application submitted (No: HER25-0260)" at bounding box center [890, 72] width 169 height 12
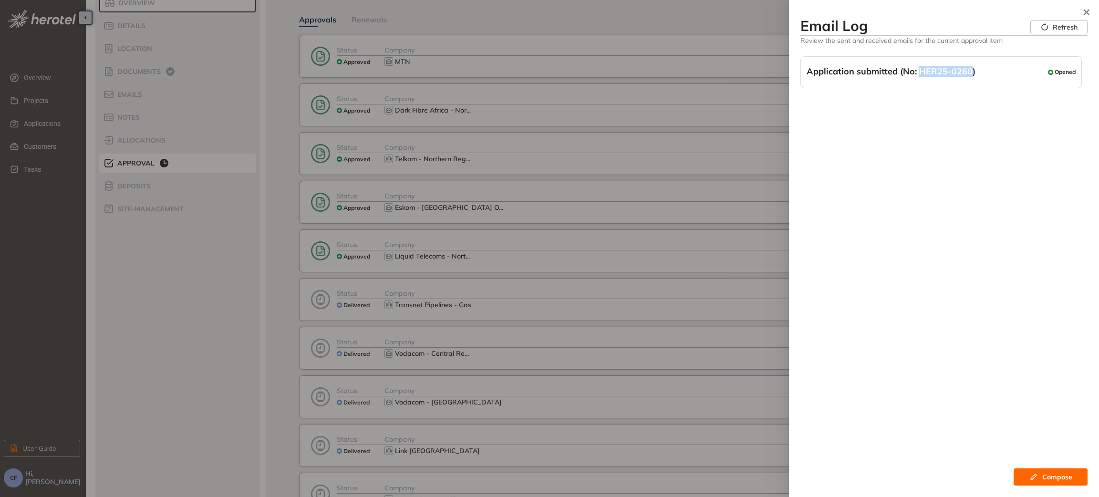
copy span "HER25-0260"
click at [247, 338] on div at bounding box center [549, 248] width 1099 height 497
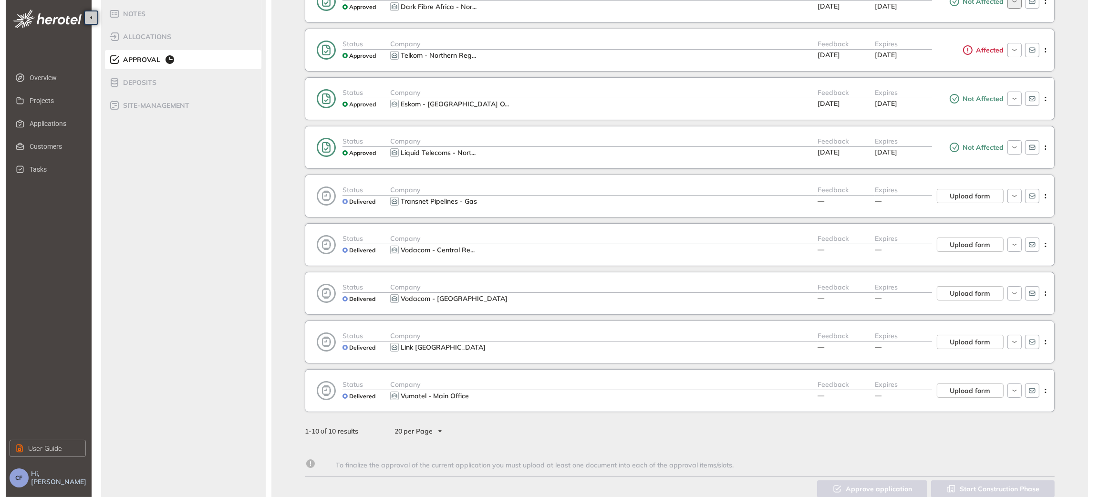
scroll to position [201, 0]
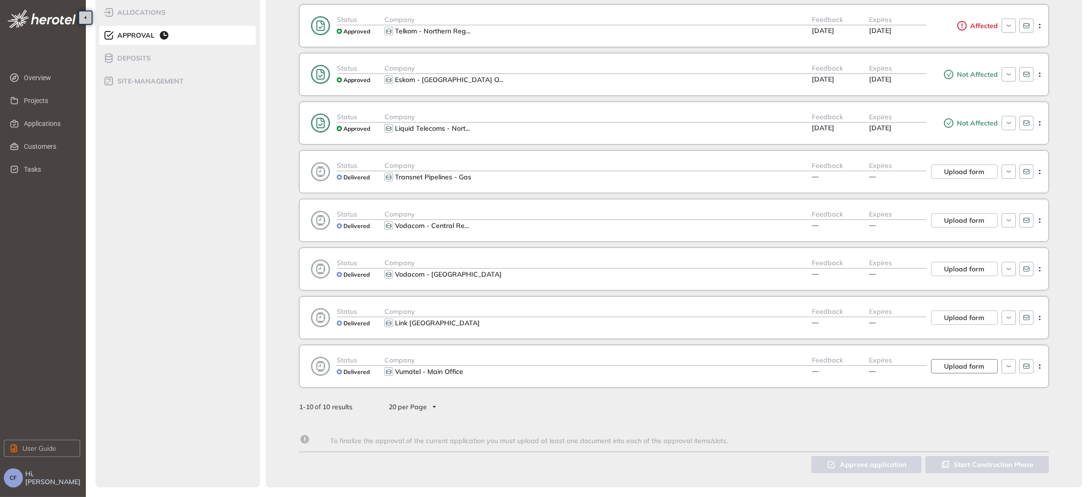
click at [966, 362] on span "Upload form" at bounding box center [964, 366] width 41 height 10
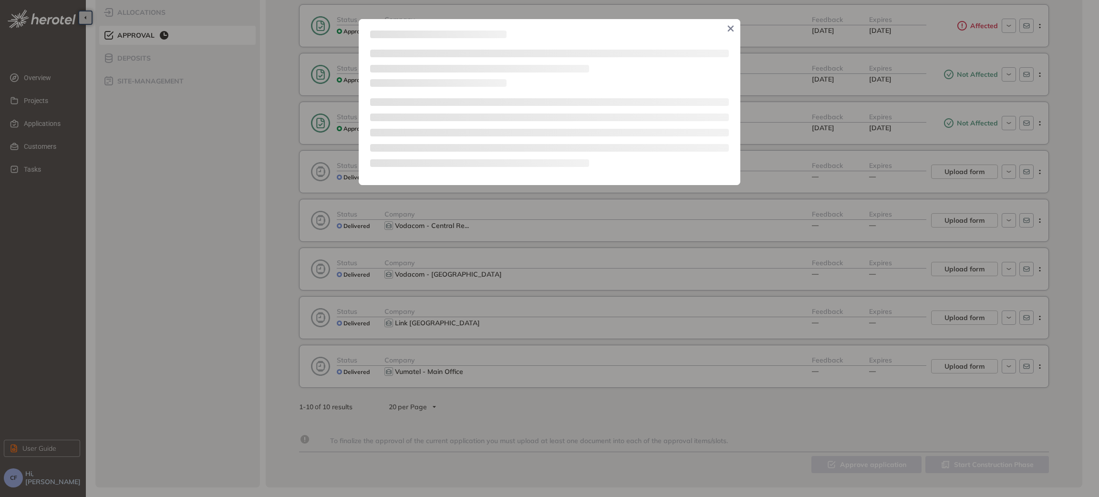
type textarea "**********"
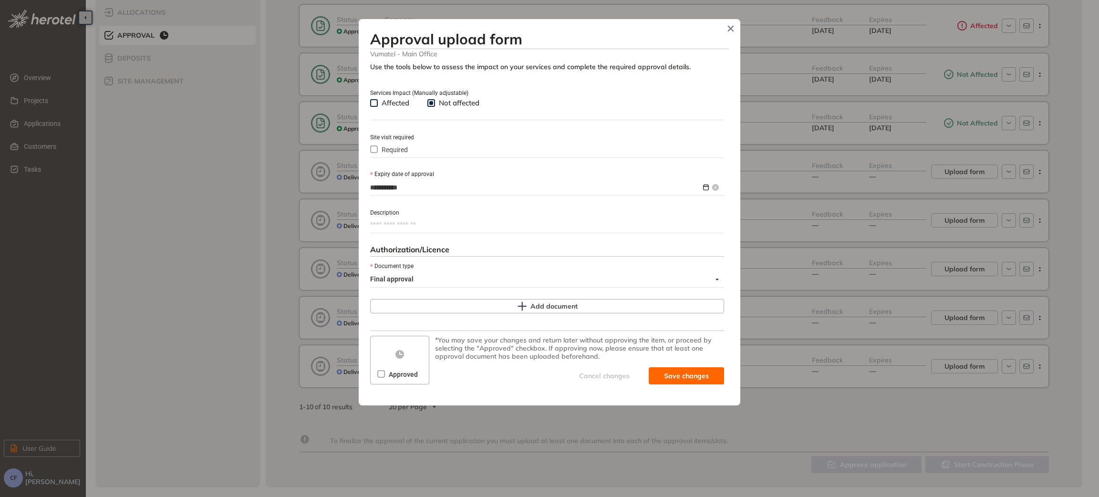
click at [436, 186] on input "**********" at bounding box center [535, 187] width 331 height 10
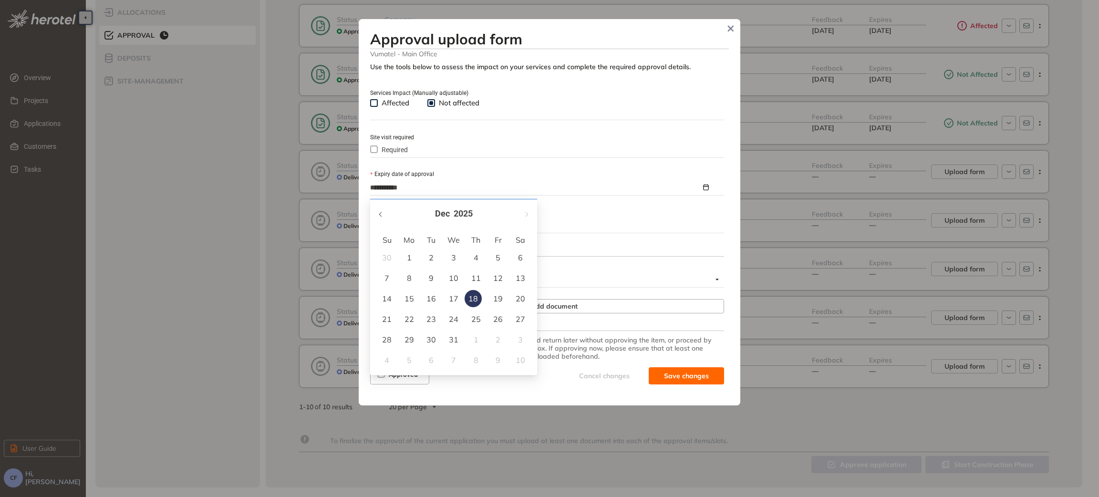
click at [379, 212] on span "button" at bounding box center [381, 214] width 5 height 5
type input "**********"
click at [432, 318] on div "23" at bounding box center [430, 318] width 11 height 11
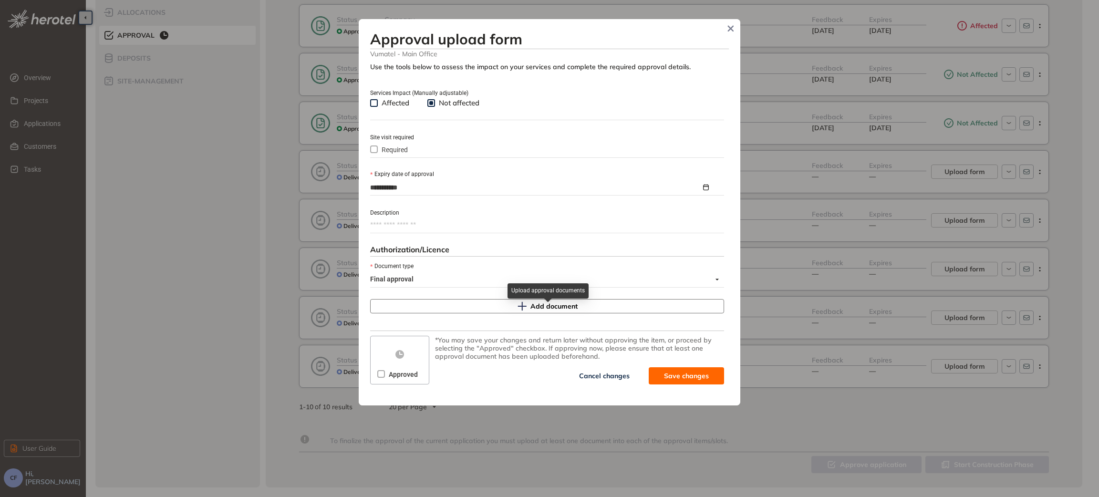
click at [545, 304] on span "Add document" at bounding box center [553, 306] width 47 height 10
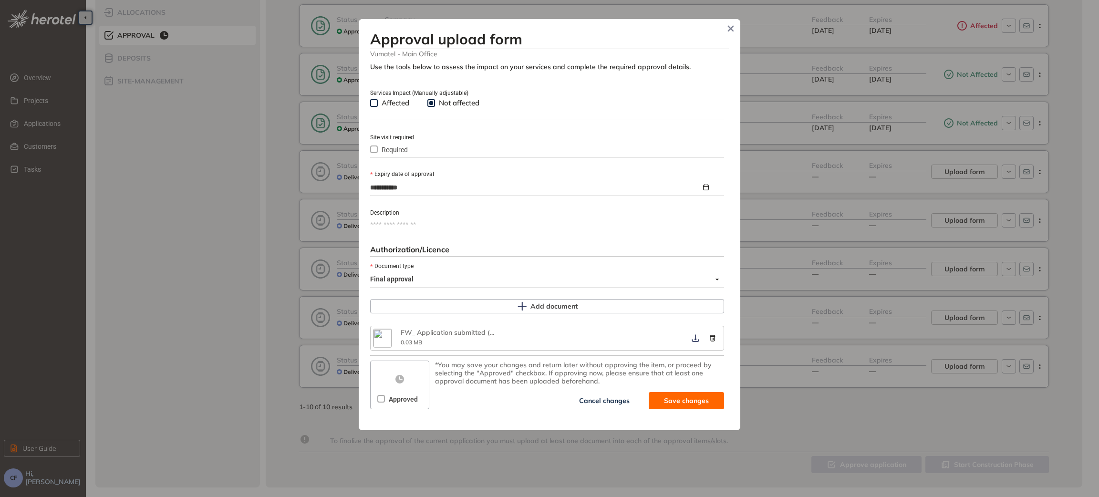
click at [725, 139] on div "**********" at bounding box center [549, 238] width 359 height 351
click at [577, 303] on button "Add document" at bounding box center [547, 306] width 354 height 14
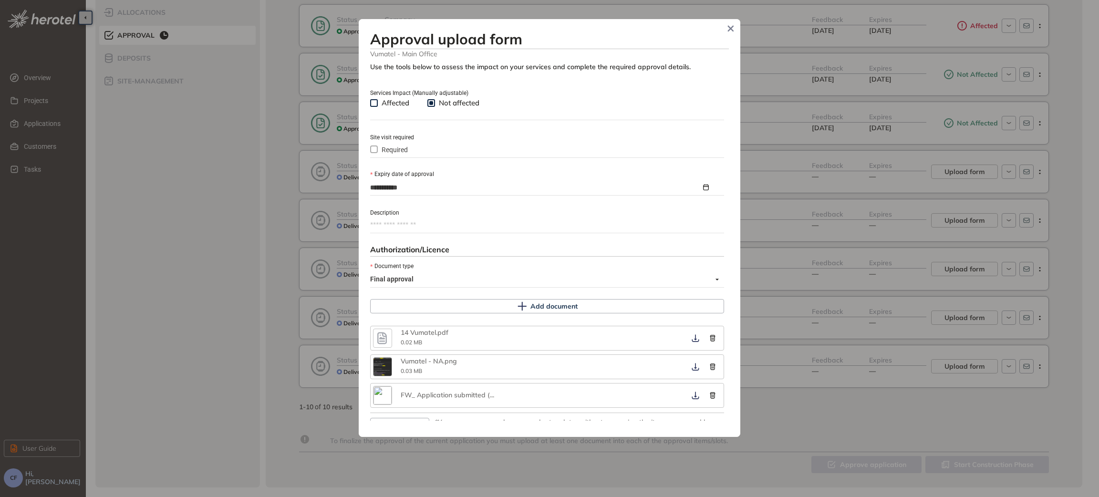
scroll to position [52, 0]
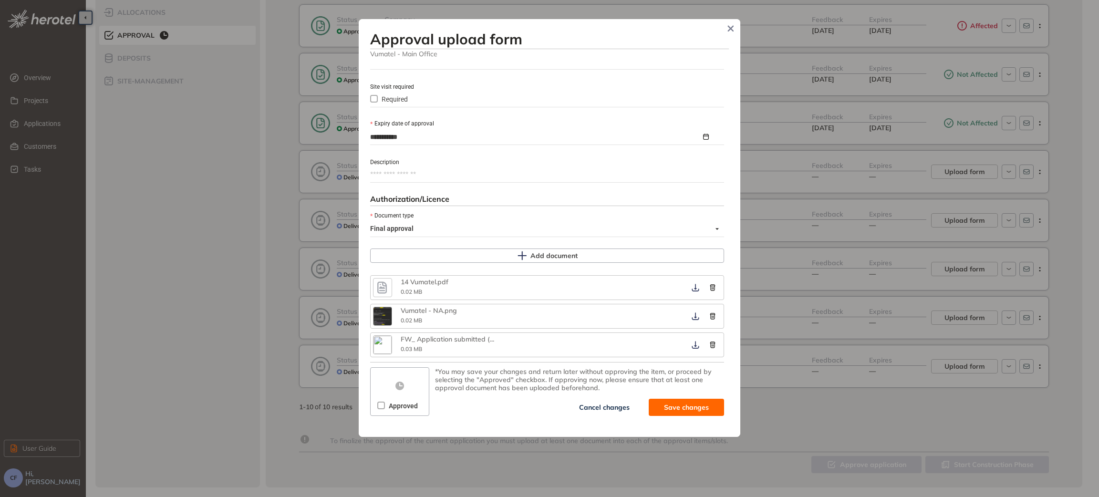
click at [381, 411] on label "Approved" at bounding box center [399, 406] width 44 height 10
click at [659, 409] on span "Save and approve" at bounding box center [679, 407] width 60 height 10
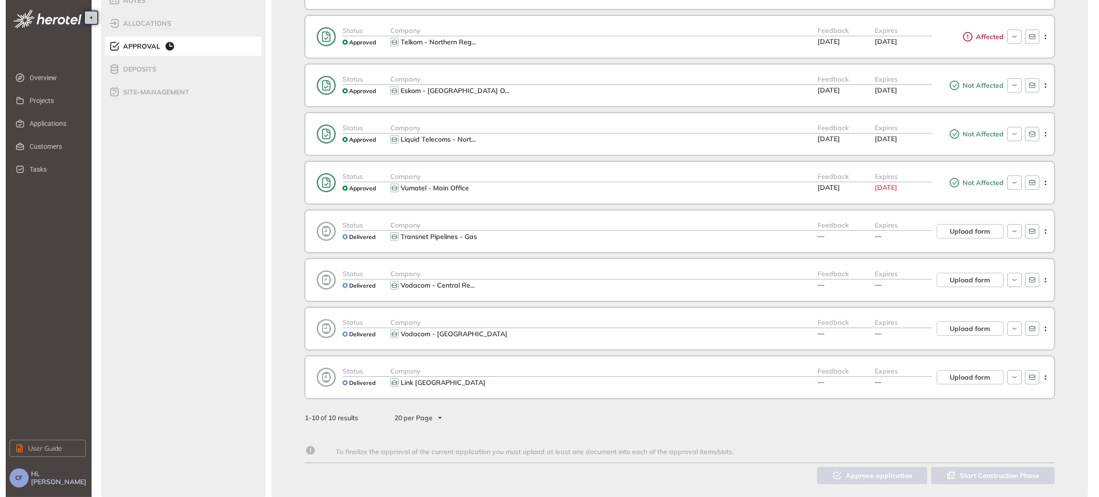
scroll to position [201, 0]
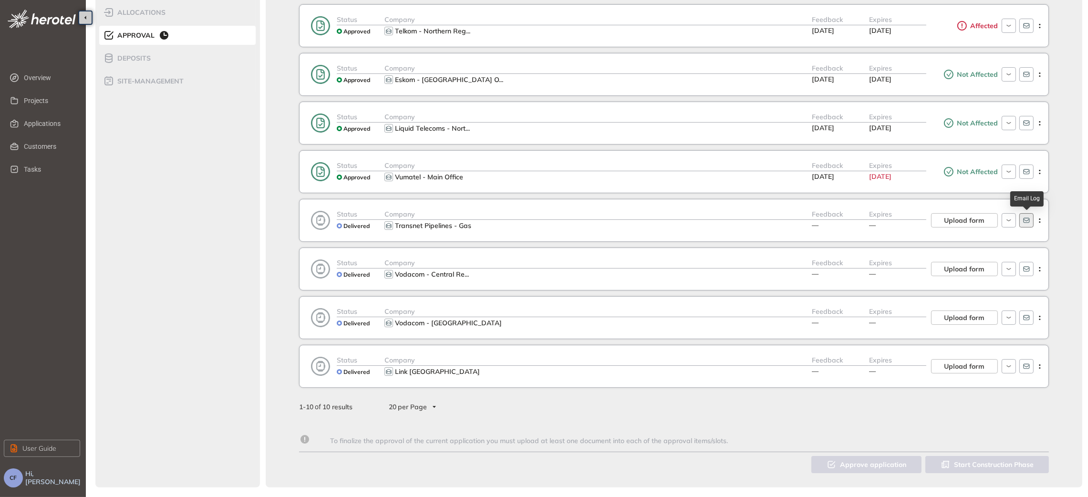
click at [1026, 220] on icon "button" at bounding box center [1026, 220] width 8 height 8
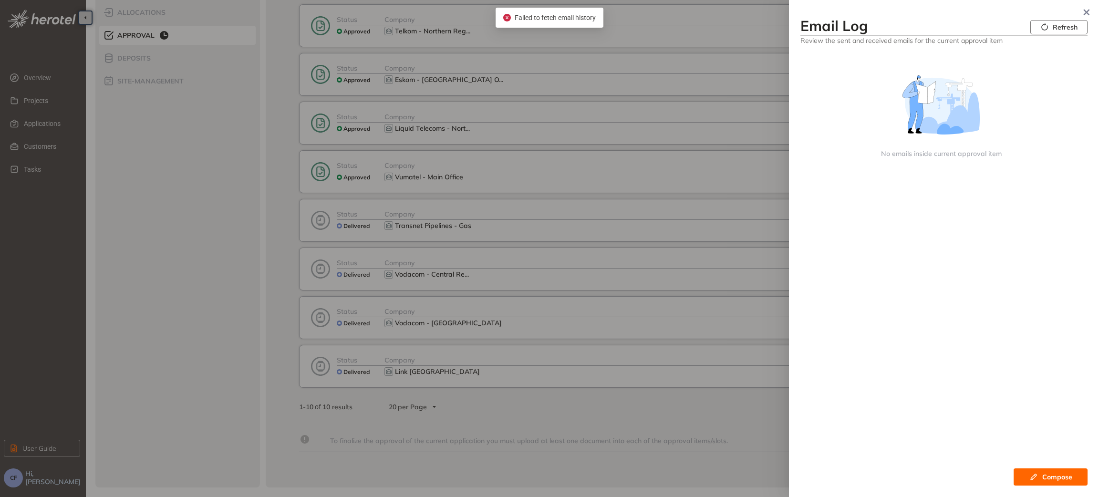
click at [1039, 28] on button "Refresh" at bounding box center [1058, 27] width 57 height 14
click at [1087, 8] on button "button" at bounding box center [1086, 12] width 17 height 17
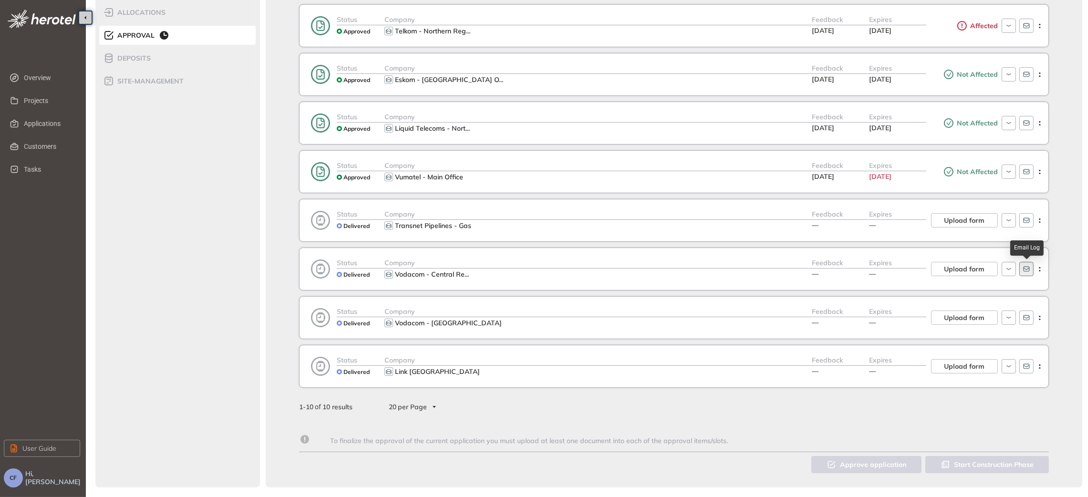
click at [1023, 270] on icon "button" at bounding box center [1026, 269] width 8 height 8
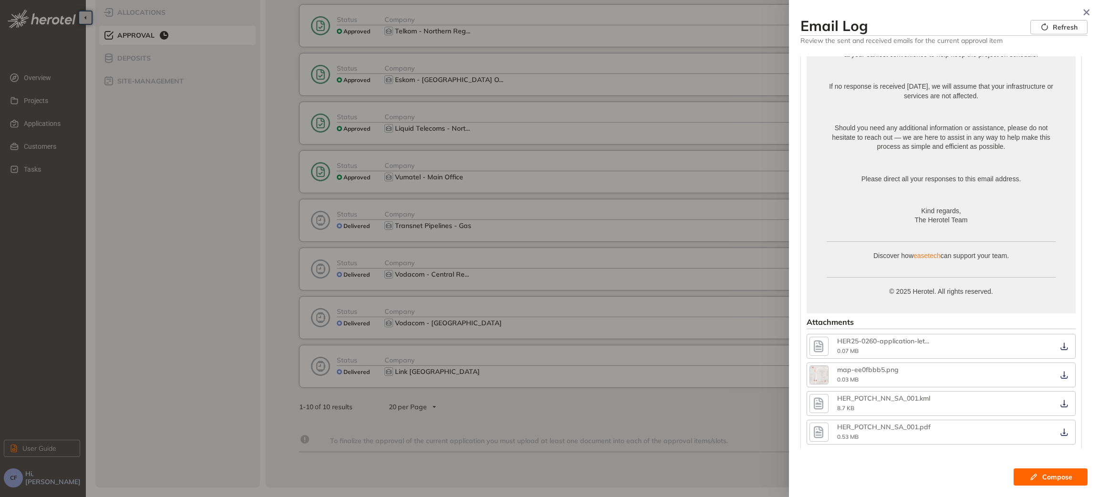
scroll to position [422, 0]
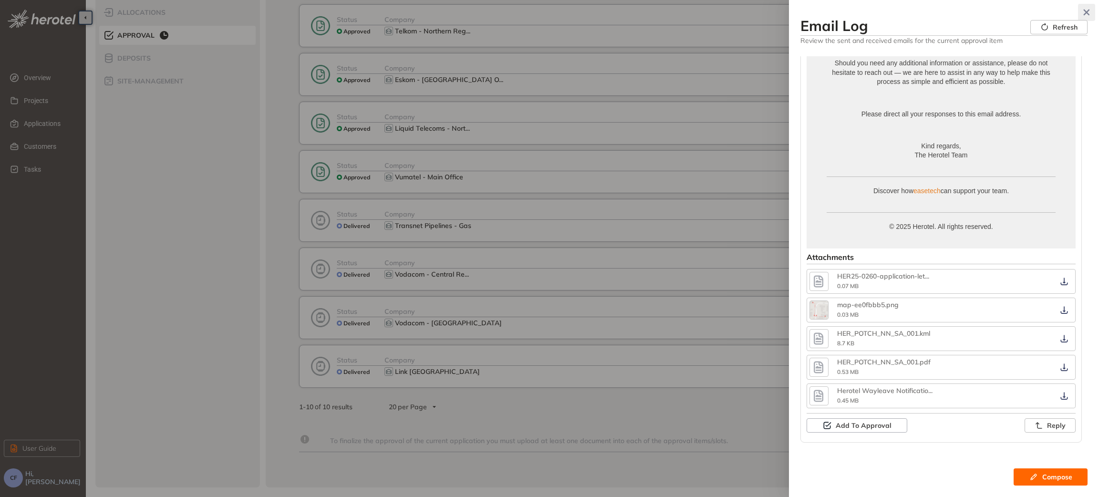
click at [1084, 8] on button "button" at bounding box center [1086, 12] width 17 height 17
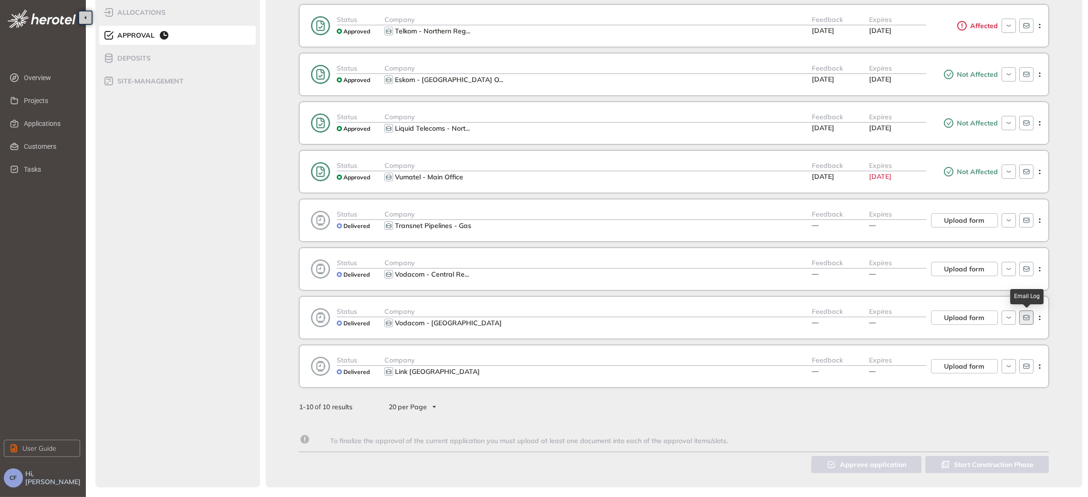
click at [1025, 320] on icon "button" at bounding box center [1026, 318] width 8 height 8
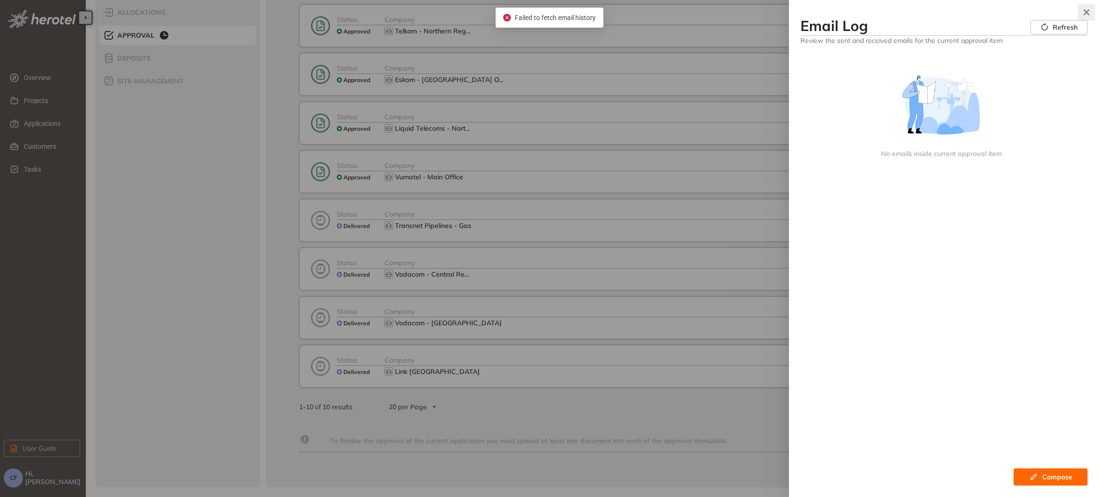
click at [1085, 11] on icon "button" at bounding box center [1086, 13] width 6 height 6
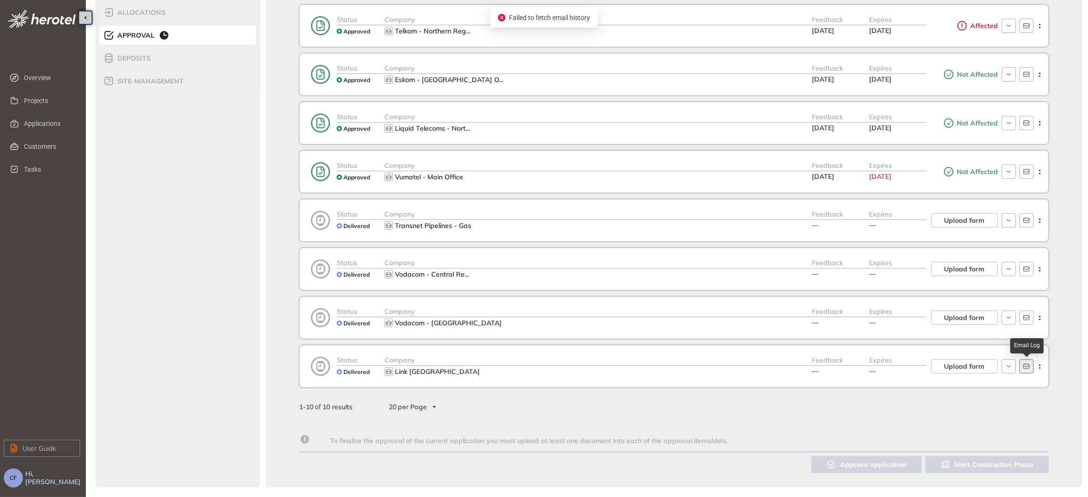
click at [1029, 368] on icon "button" at bounding box center [1026, 366] width 6 height 5
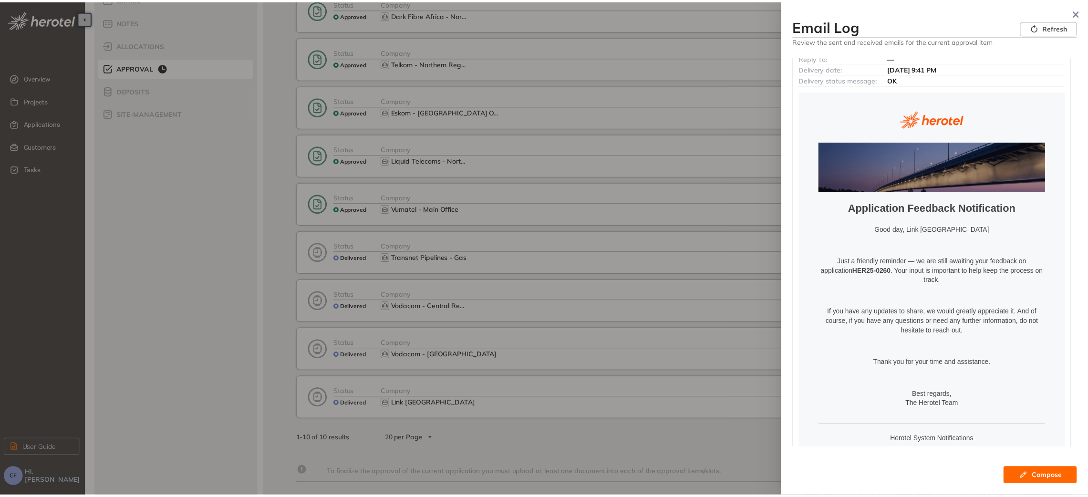
scroll to position [0, 0]
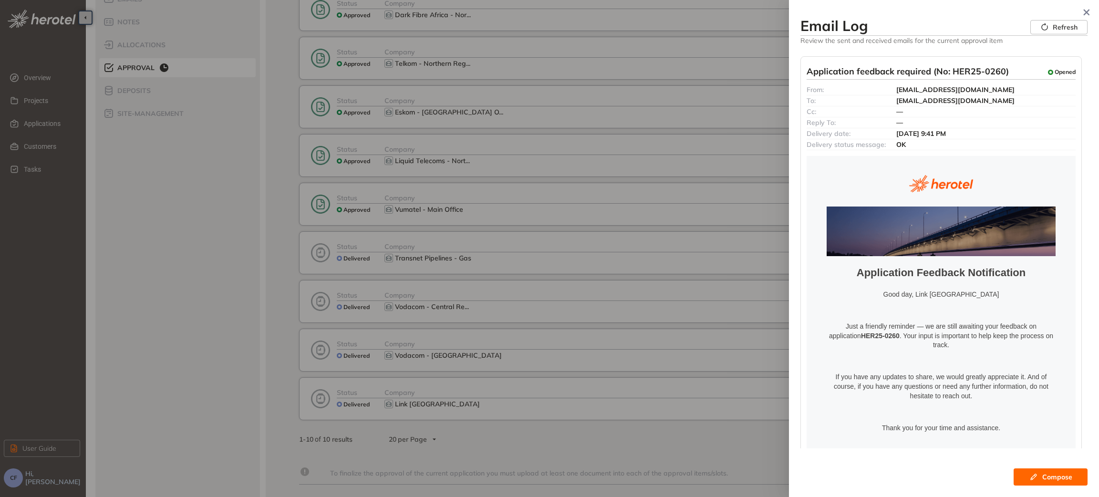
drag, startPoint x: 891, startPoint y: 100, endPoint x: 1025, endPoint y: 101, distance: 134.0
click at [1025, 101] on div "To: [EMAIL_ADDRESS][DOMAIN_NAME]" at bounding box center [940, 100] width 269 height 11
copy div "[EMAIL_ADDRESS][DOMAIN_NAME]"
drag, startPoint x: 952, startPoint y: 73, endPoint x: 1003, endPoint y: 73, distance: 51.0
click at [1003, 73] on span "Application feedback required (No: HER25-0260)" at bounding box center [907, 72] width 202 height 12
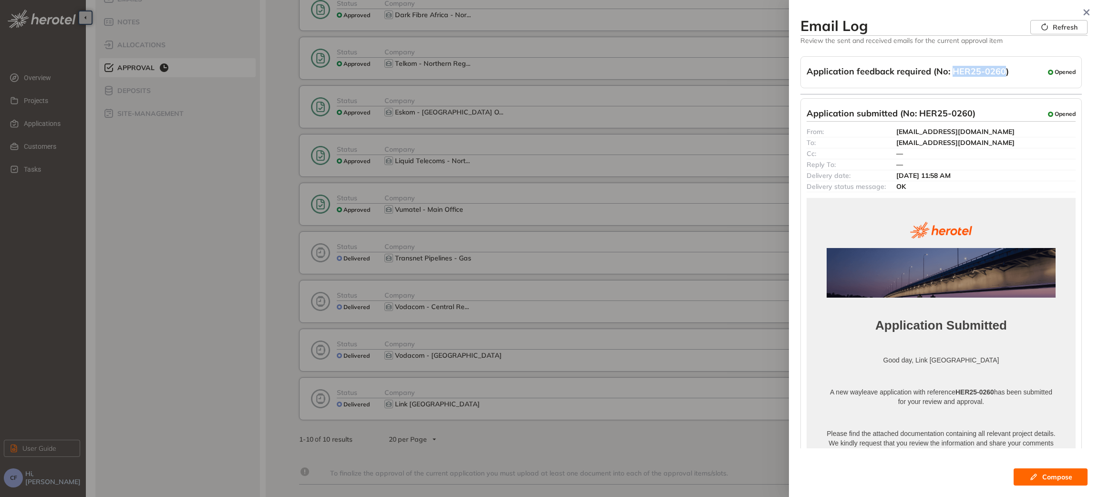
copy span "HER25-0260"
click at [1087, 11] on icon "button" at bounding box center [1086, 13] width 6 height 6
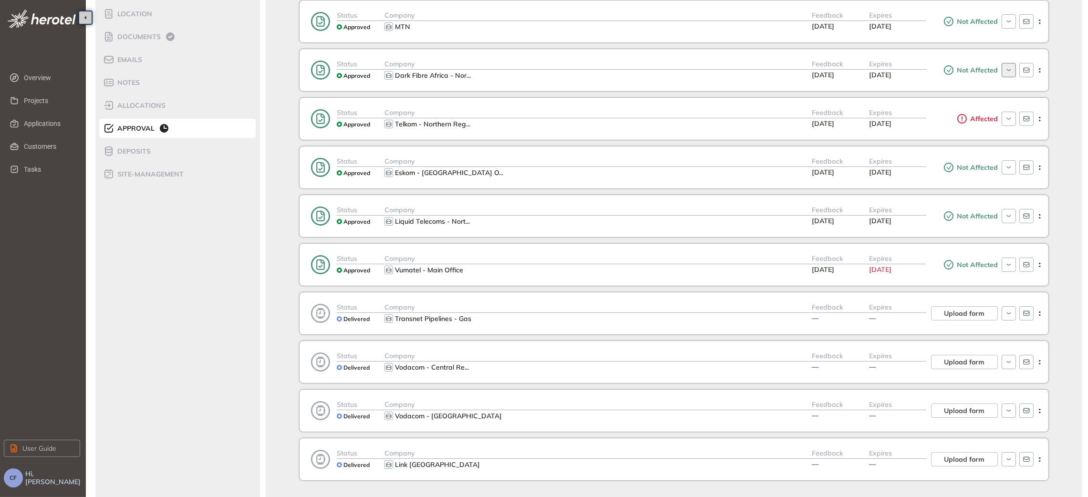
scroll to position [143, 0]
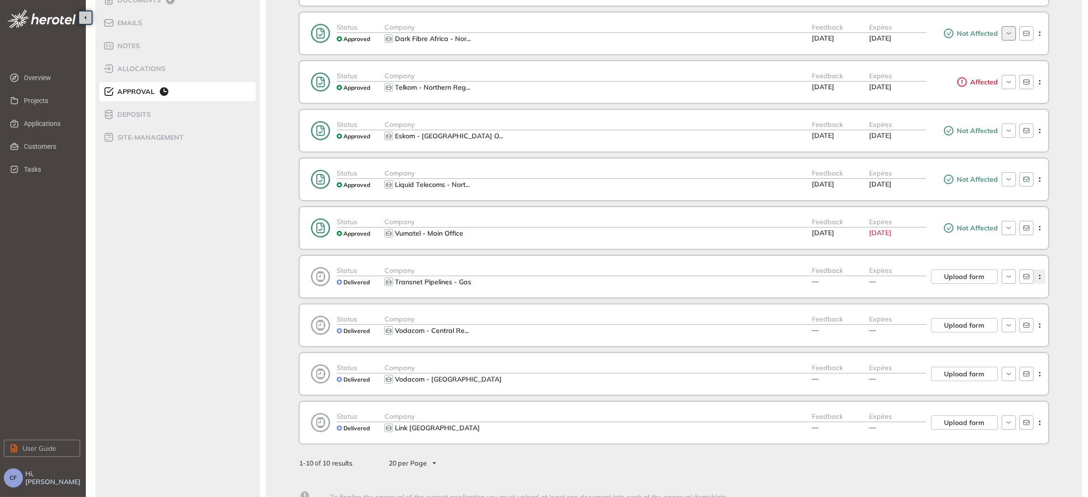
click at [1038, 276] on icon "button" at bounding box center [1040, 277] width 10 height 4
click at [1026, 277] on icon "button" at bounding box center [1026, 277] width 8 height 8
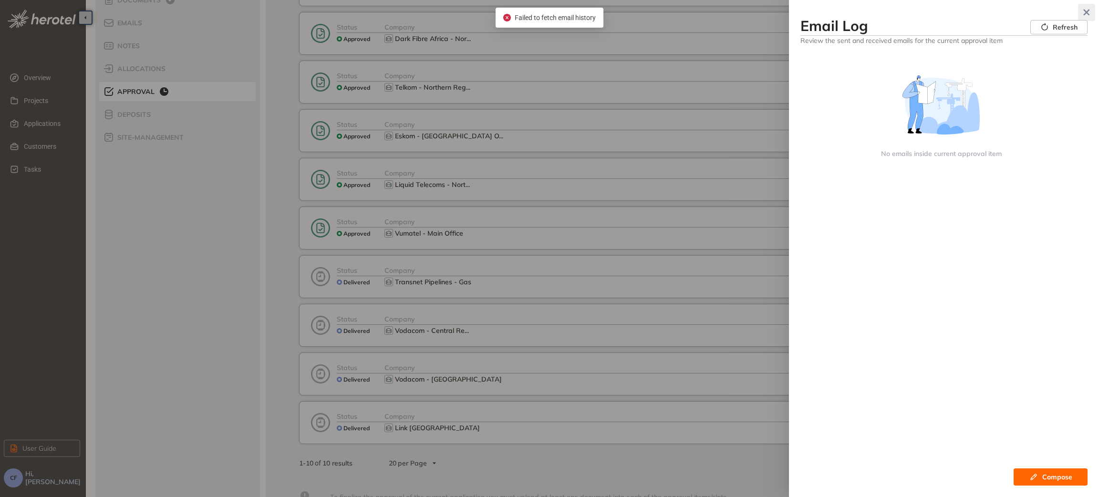
click at [1087, 11] on icon "button" at bounding box center [1086, 13] width 6 height 6
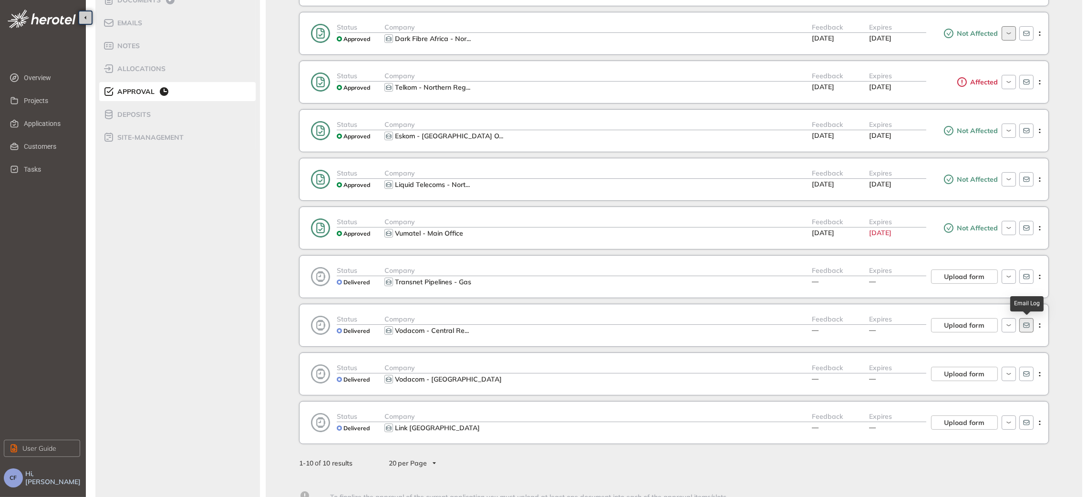
click at [1026, 328] on icon "button" at bounding box center [1026, 325] width 8 height 8
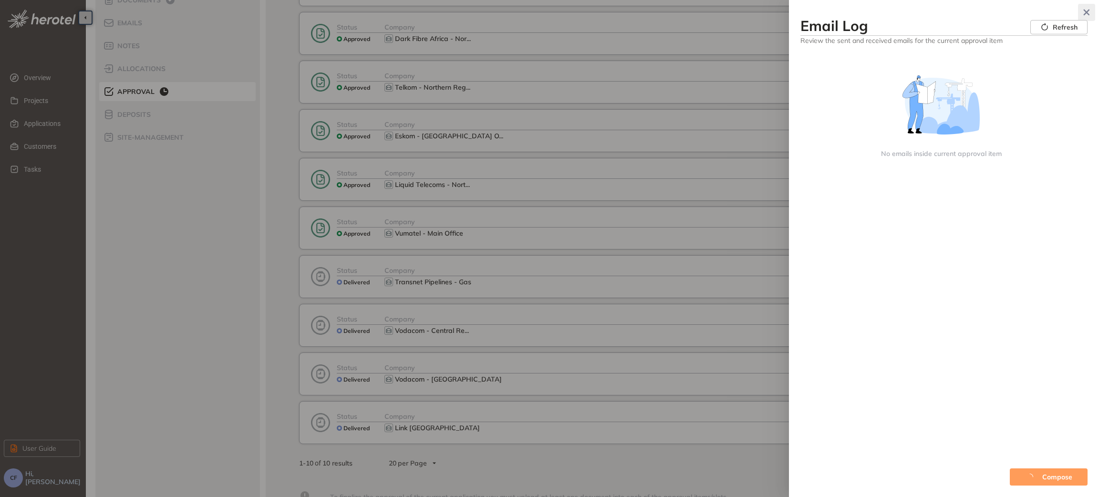
click at [1084, 14] on icon "button" at bounding box center [1086, 13] width 6 height 6
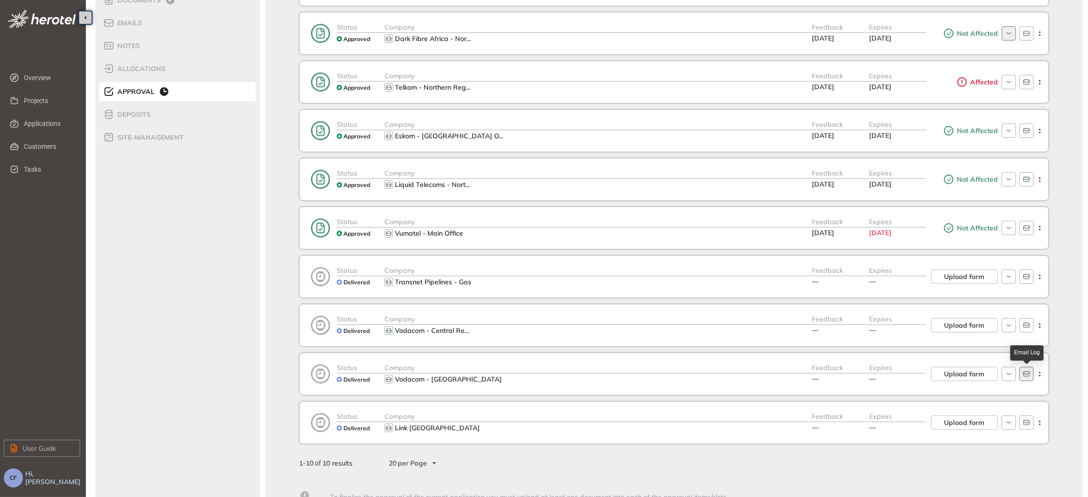
click at [1023, 378] on icon "button" at bounding box center [1026, 374] width 8 height 8
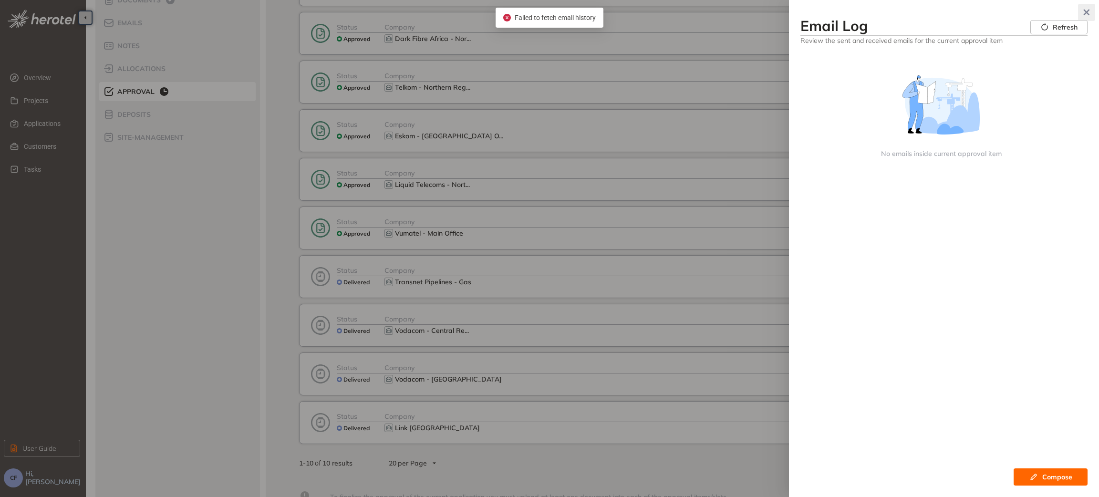
click at [1084, 10] on icon "button" at bounding box center [1086, 13] width 6 height 6
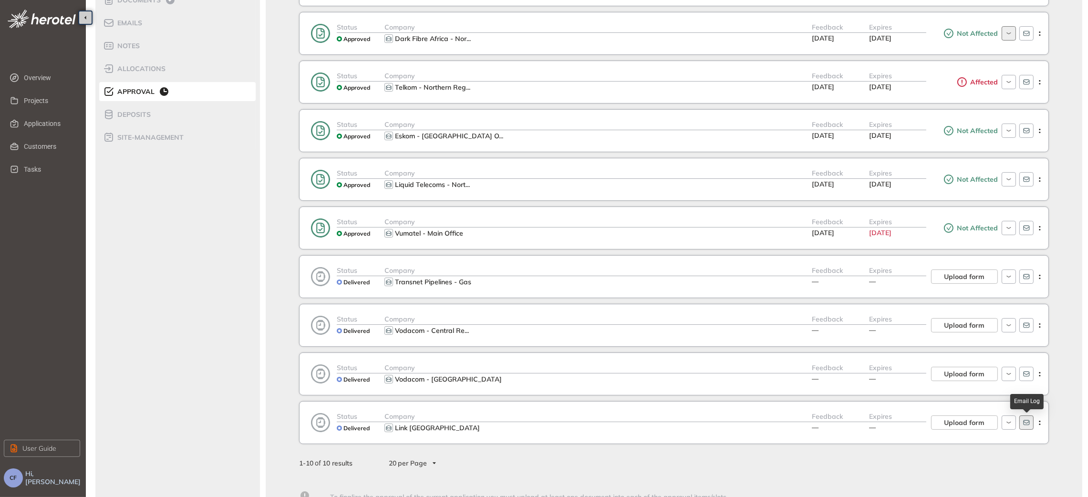
click at [1026, 425] on icon "button" at bounding box center [1026, 422] width 6 height 5
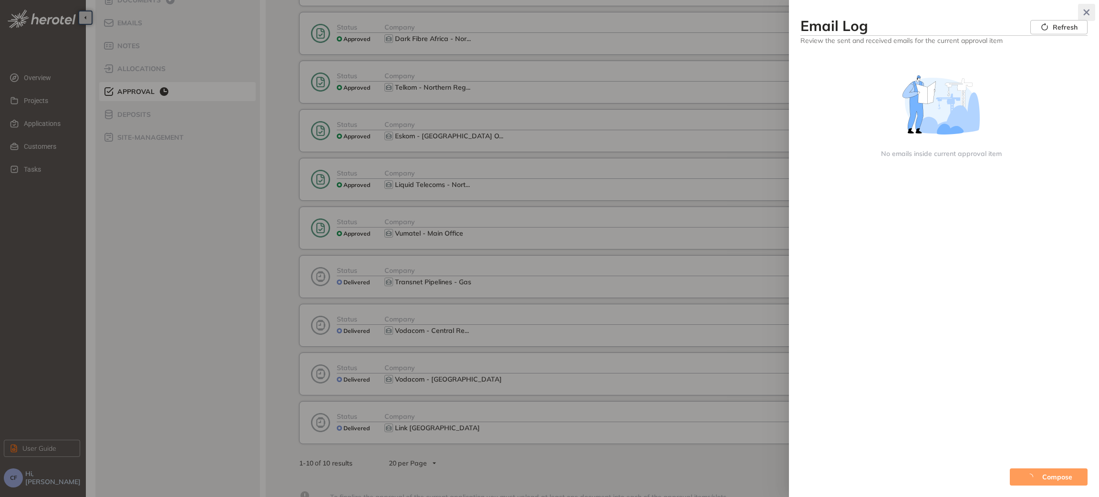
click at [1085, 10] on icon "button" at bounding box center [1086, 13] width 6 height 6
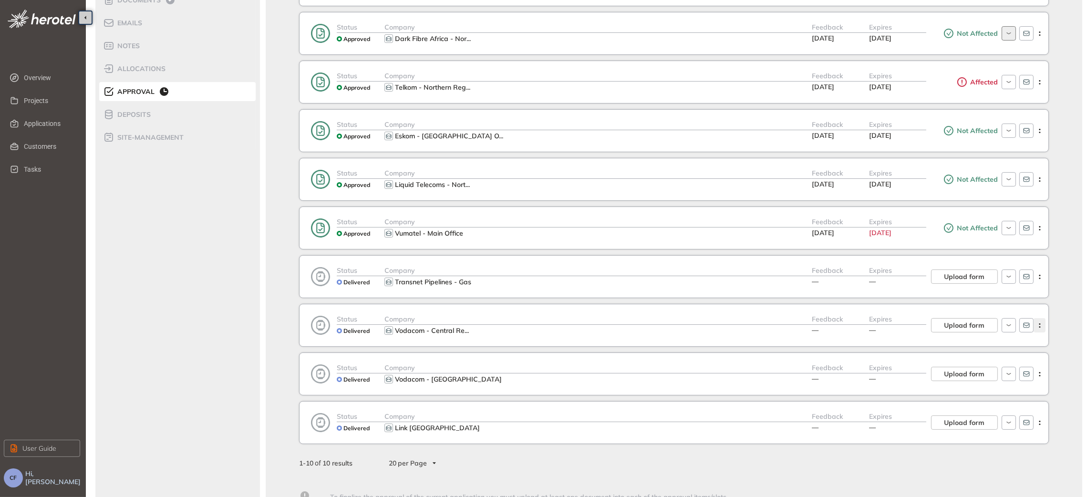
click at [1038, 328] on icon "button" at bounding box center [1040, 325] width 10 height 4
click at [1008, 328] on icon "button" at bounding box center [1008, 325] width 9 height 8
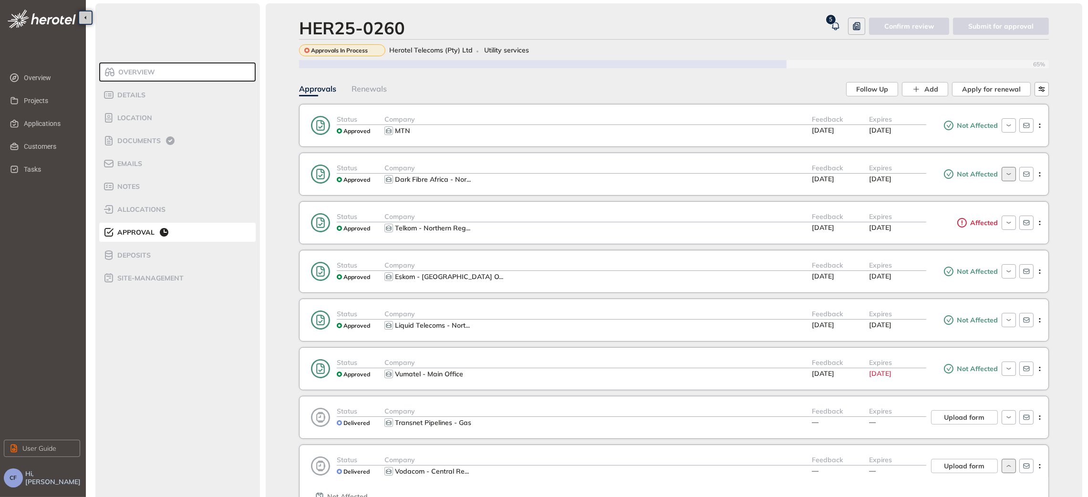
scroll to position [0, 0]
click at [882, 91] on span "Follow Up" at bounding box center [872, 91] width 32 height 10
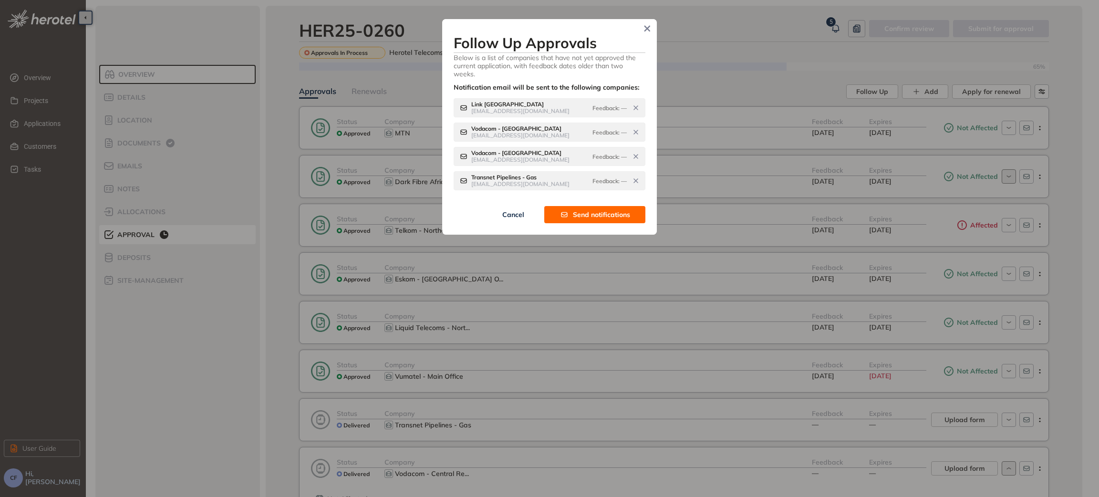
click at [566, 216] on icon "button" at bounding box center [564, 215] width 10 height 6
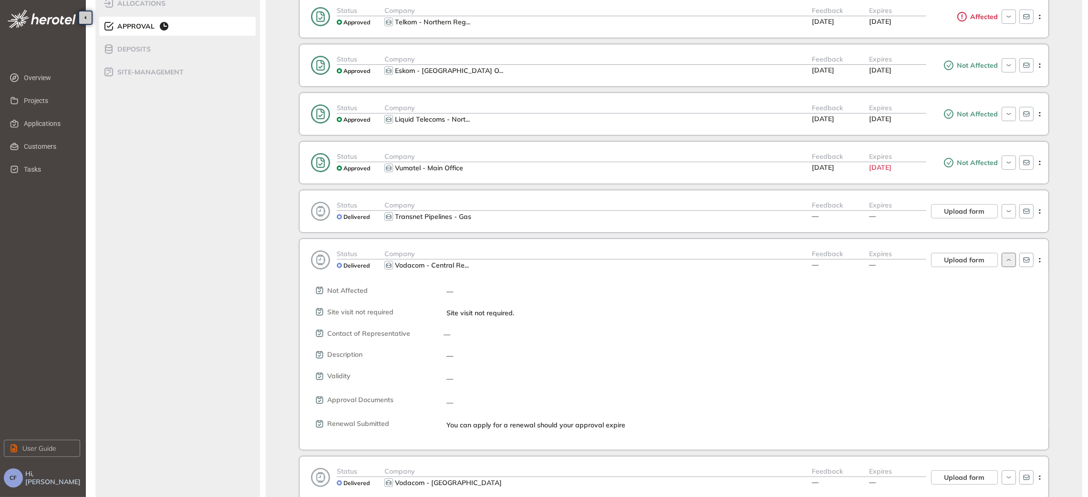
scroll to position [286, 0]
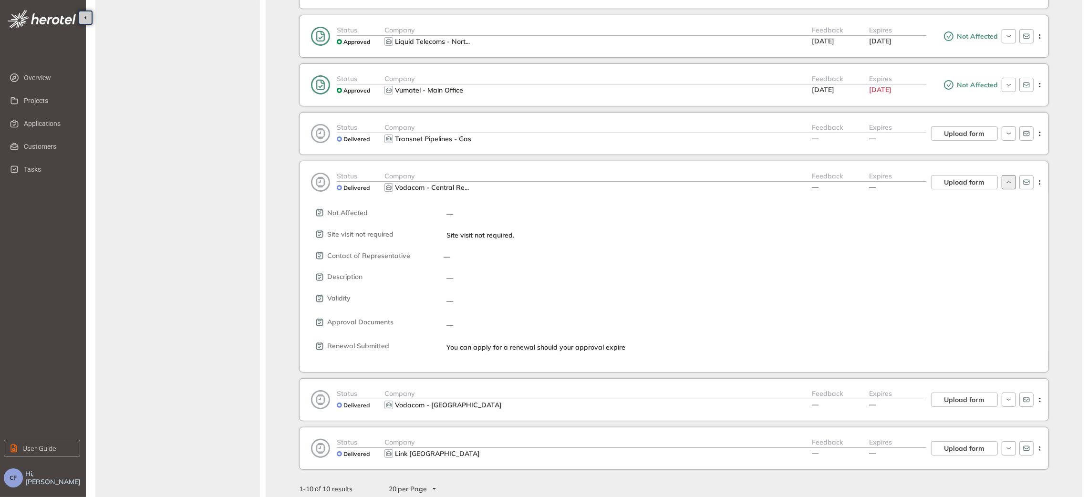
click at [548, 186] on div "Vodacom - Central Re ..." at bounding box center [597, 187] width 427 height 11
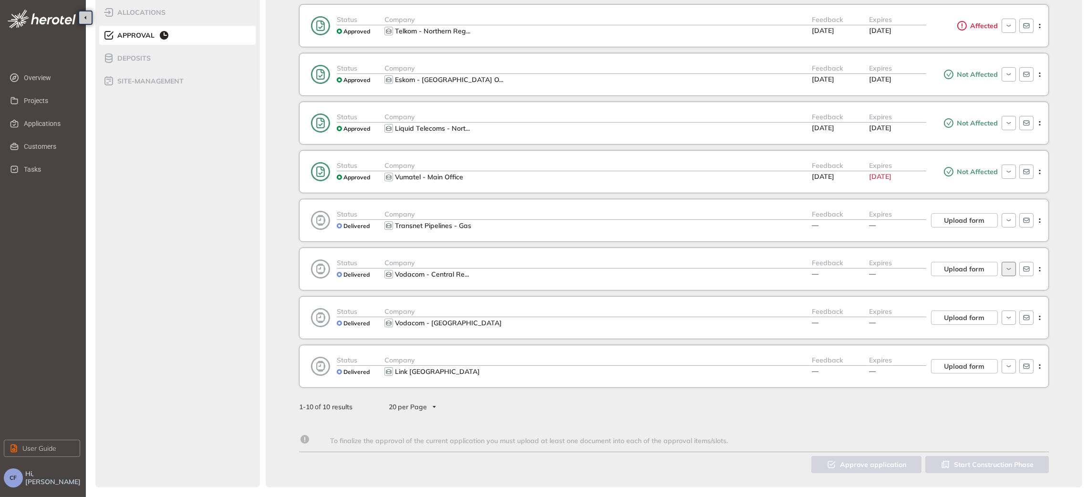
scroll to position [201, 0]
